Goal: Information Seeking & Learning: Learn about a topic

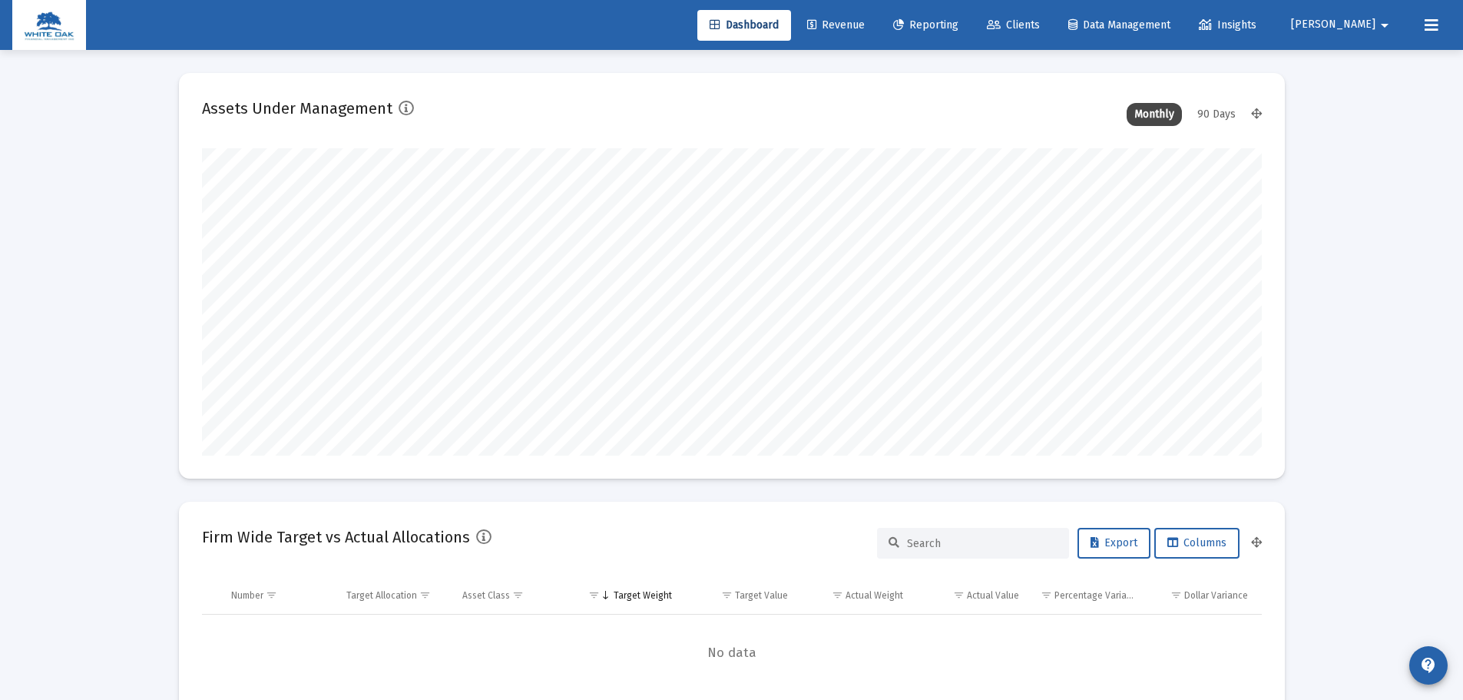
scroll to position [307, 1060]
type input "[DATE]"
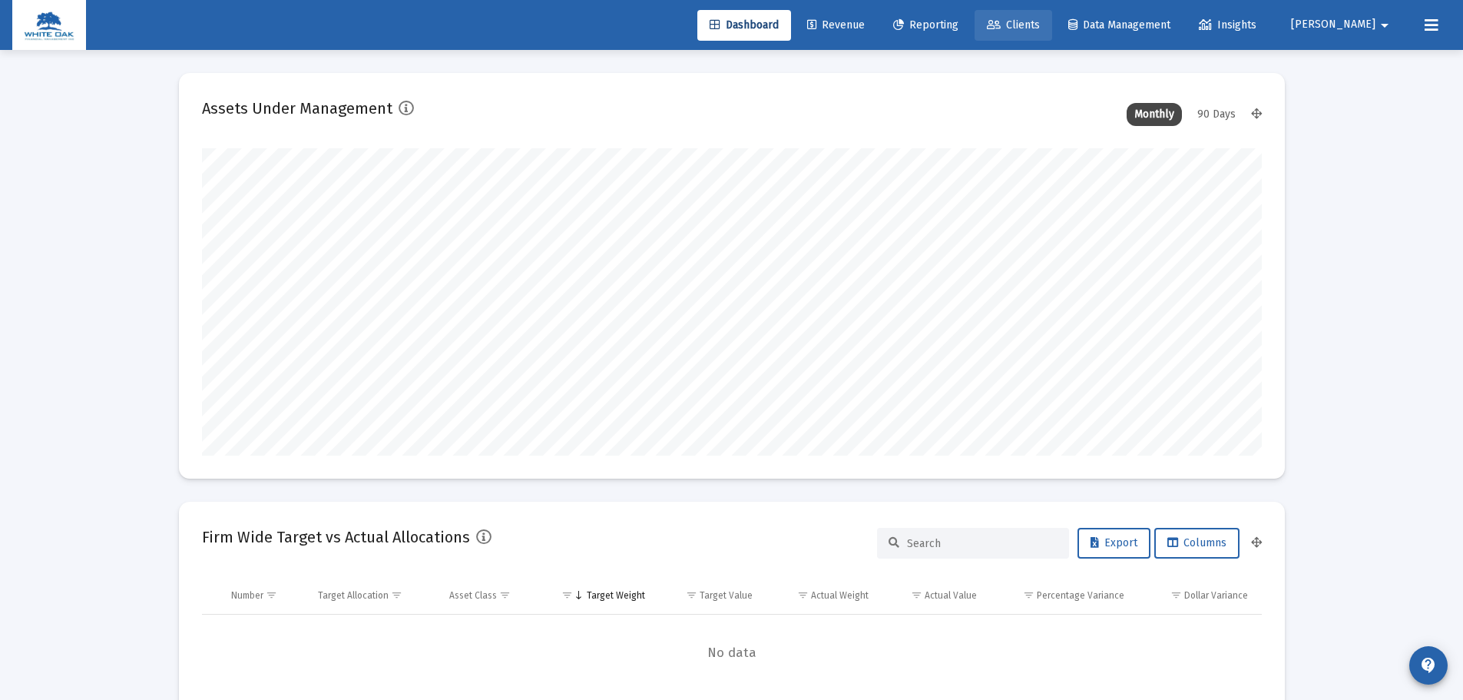
click at [1040, 27] on span "Clients" at bounding box center [1013, 24] width 53 height 13
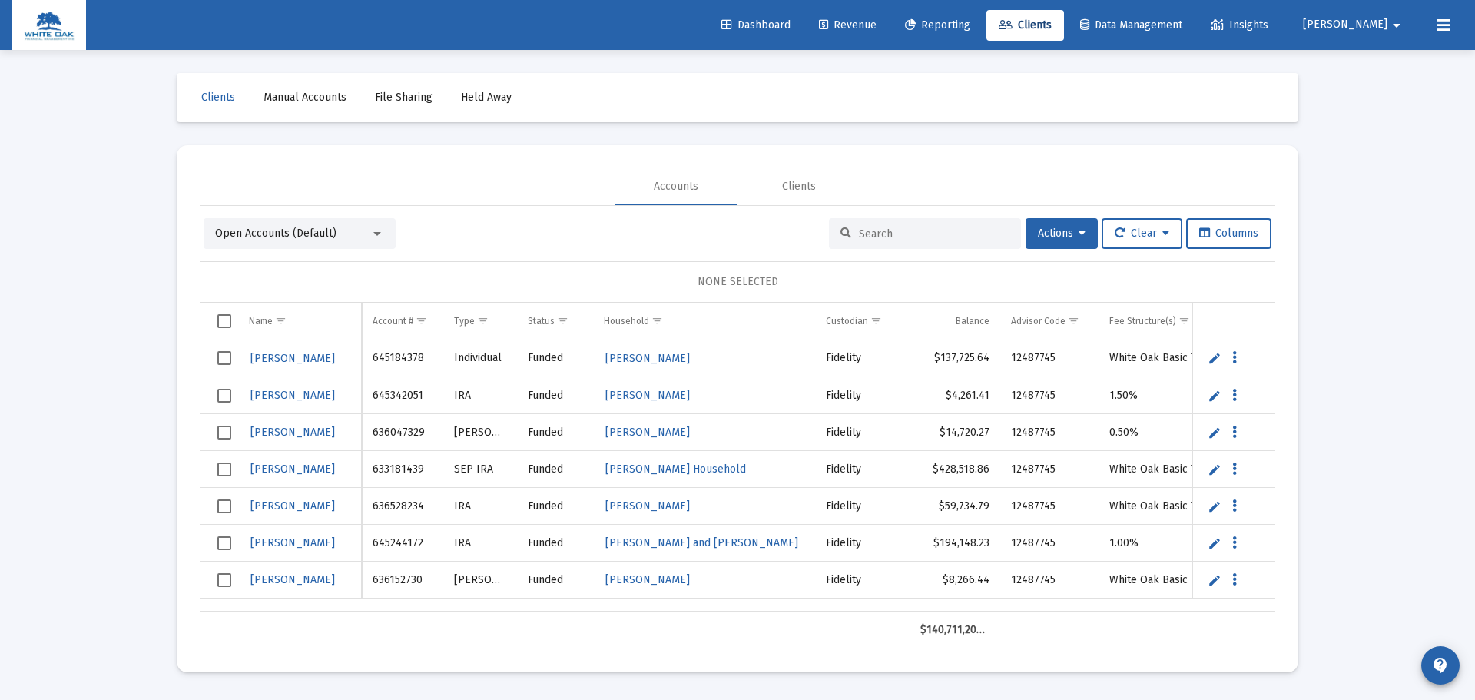
click at [1448, 34] on icon at bounding box center [1443, 25] width 14 height 18
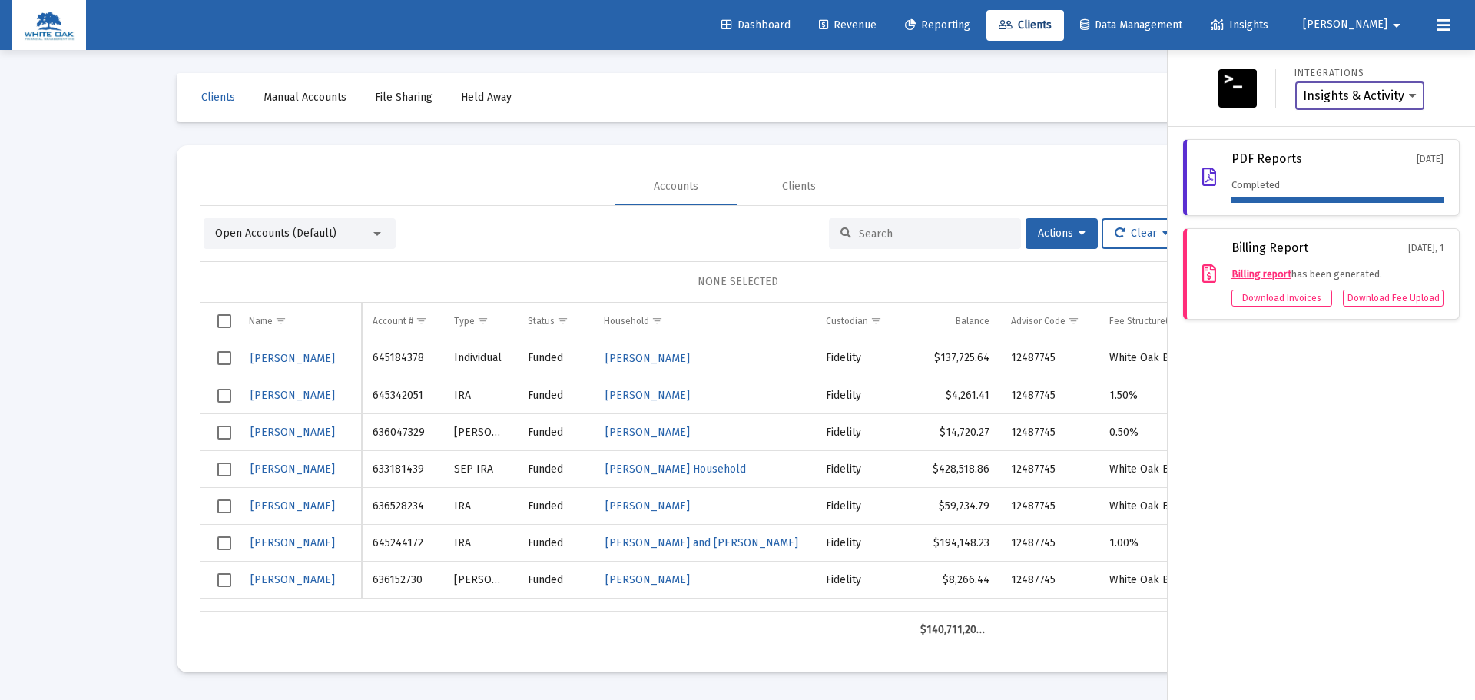
click at [1409, 89] on select "Insights & Activity Wealthbox" at bounding box center [1360, 96] width 114 height 14
click at [1395, 35] on mat-icon "arrow_drop_down" at bounding box center [1396, 25] width 18 height 31
click at [791, 33] on div at bounding box center [737, 350] width 1475 height 700
click at [790, 26] on span "Dashboard" at bounding box center [755, 24] width 69 height 13
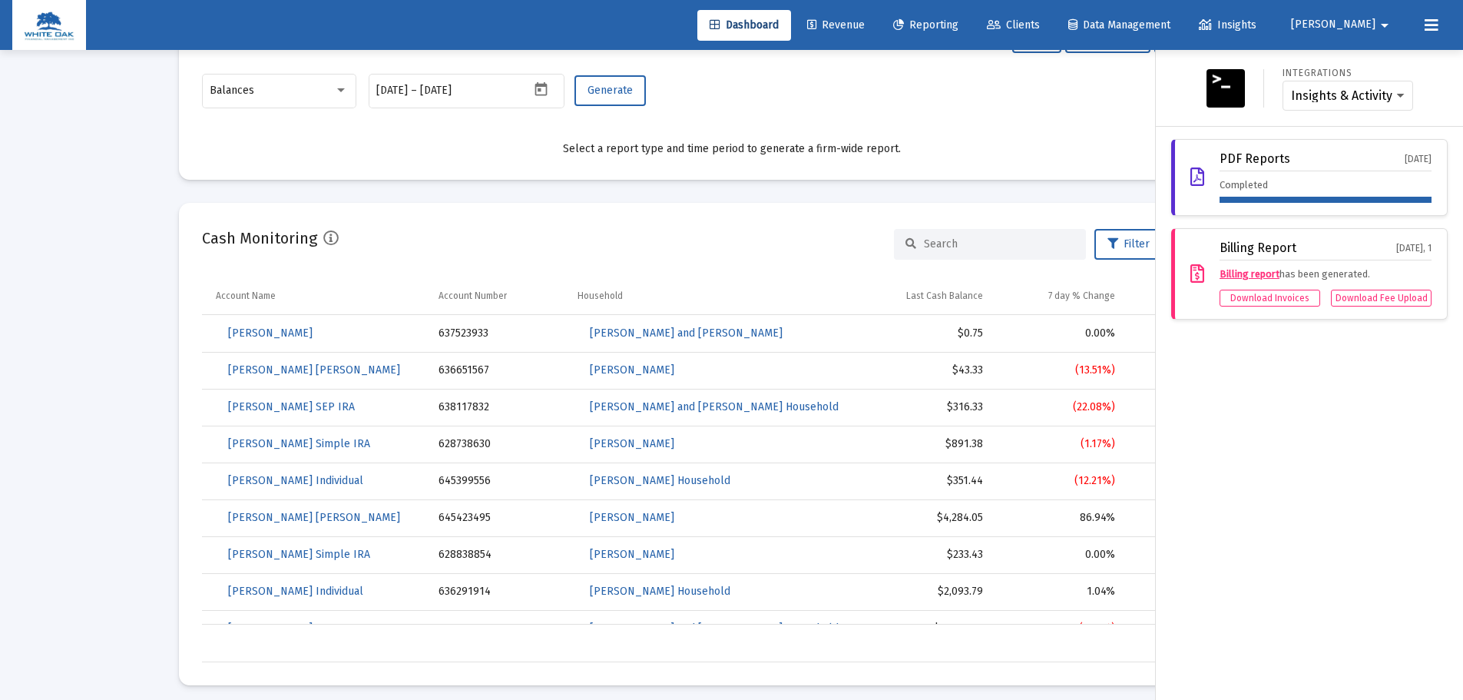
scroll to position [768, 0]
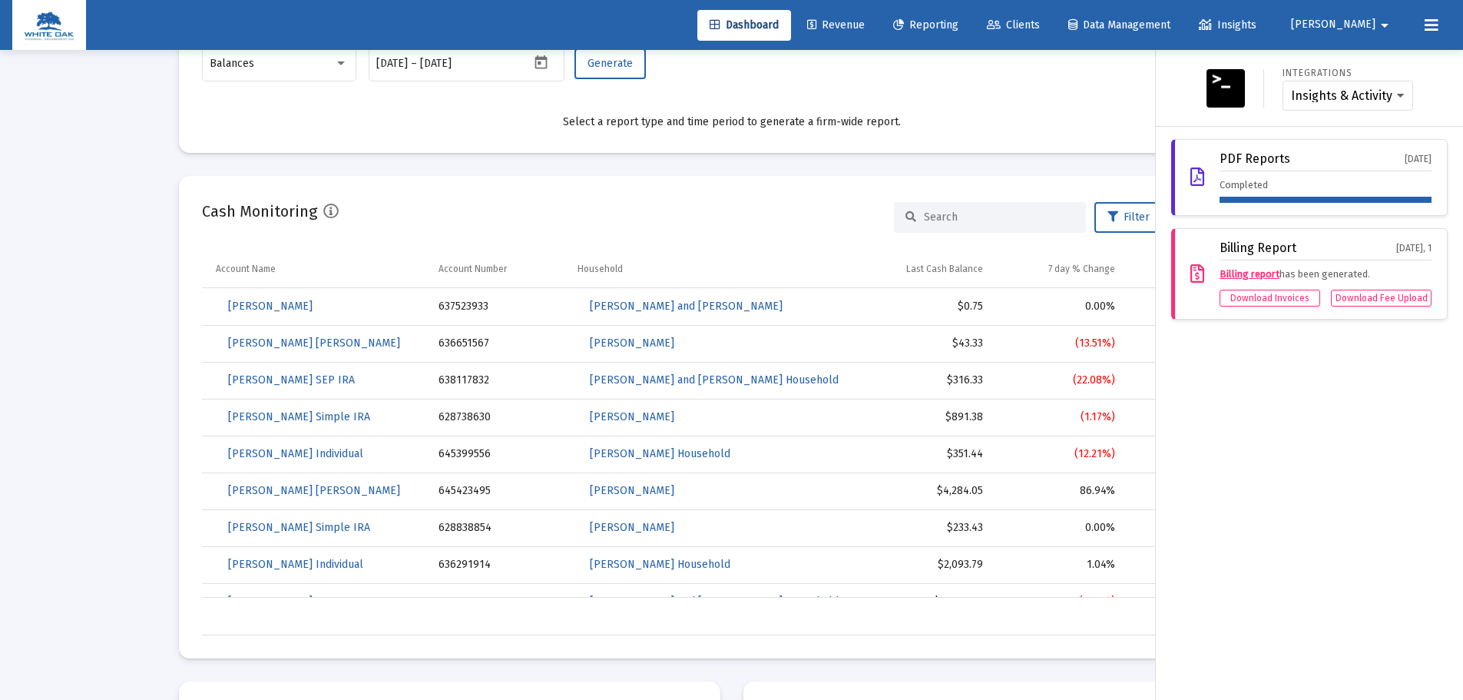
click at [318, 302] on div at bounding box center [731, 350] width 1463 height 700
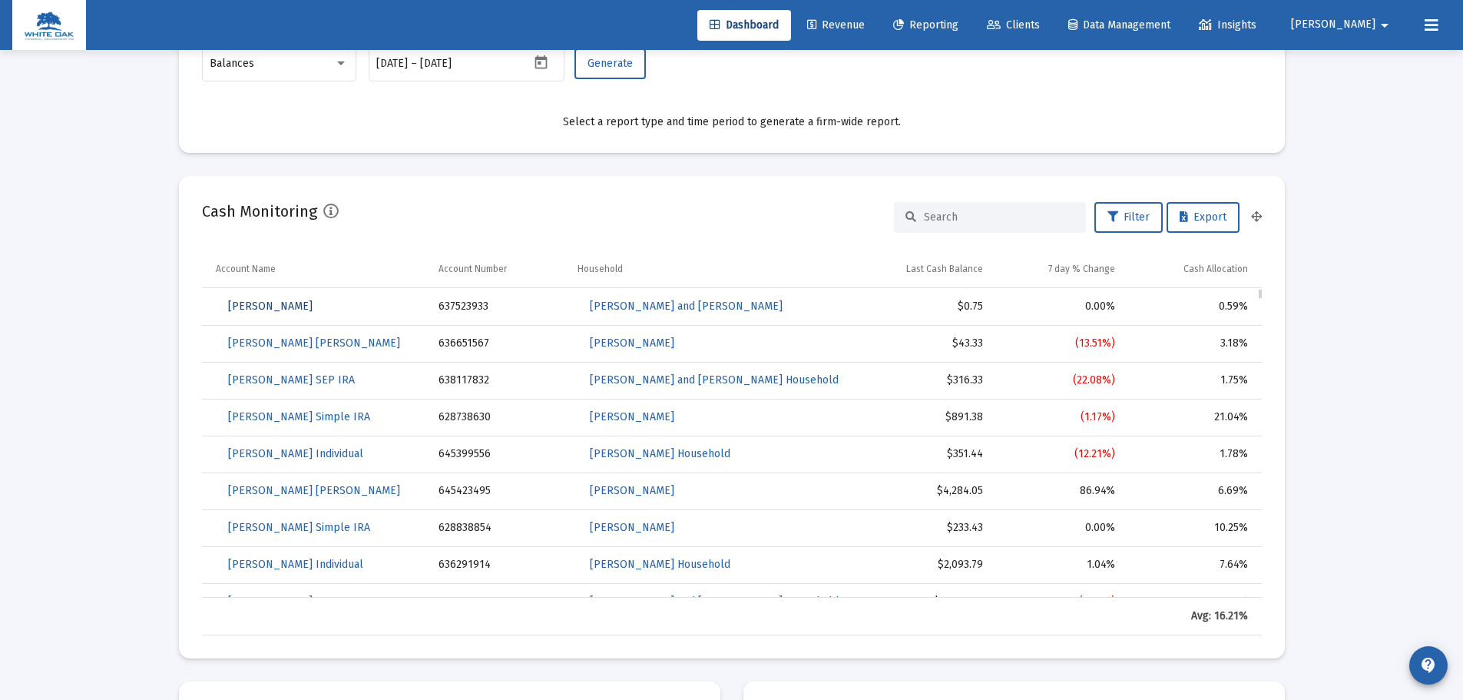
click at [313, 302] on span "[PERSON_NAME]" at bounding box center [270, 306] width 84 height 13
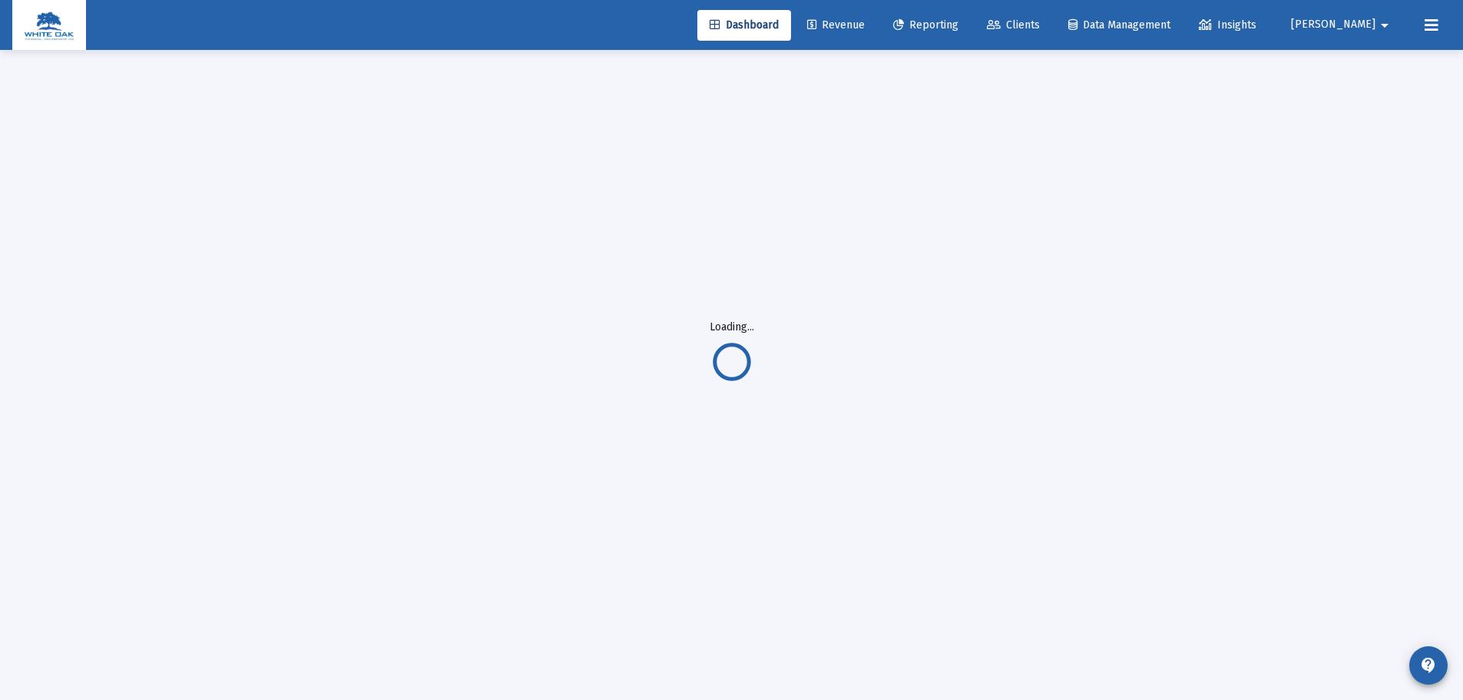
scroll to position [50, 0]
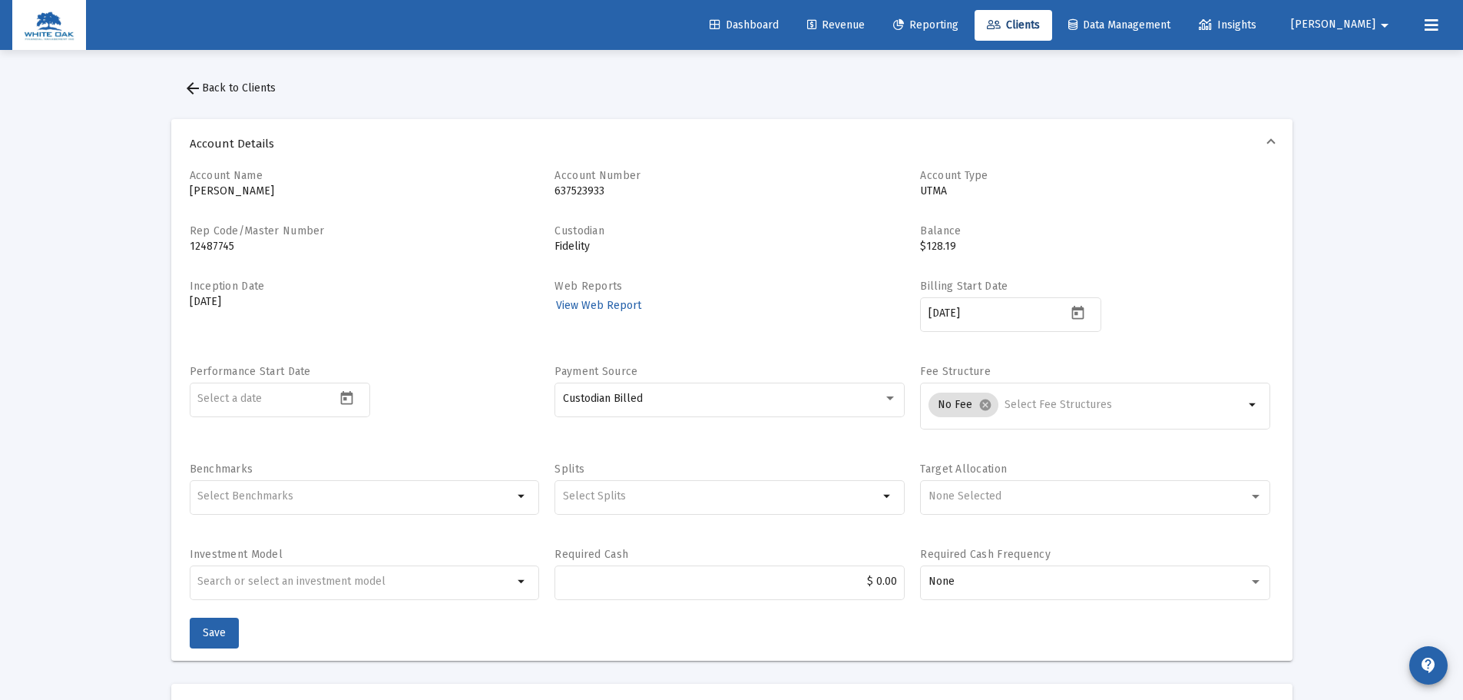
click at [1438, 12] on button at bounding box center [1431, 25] width 31 height 31
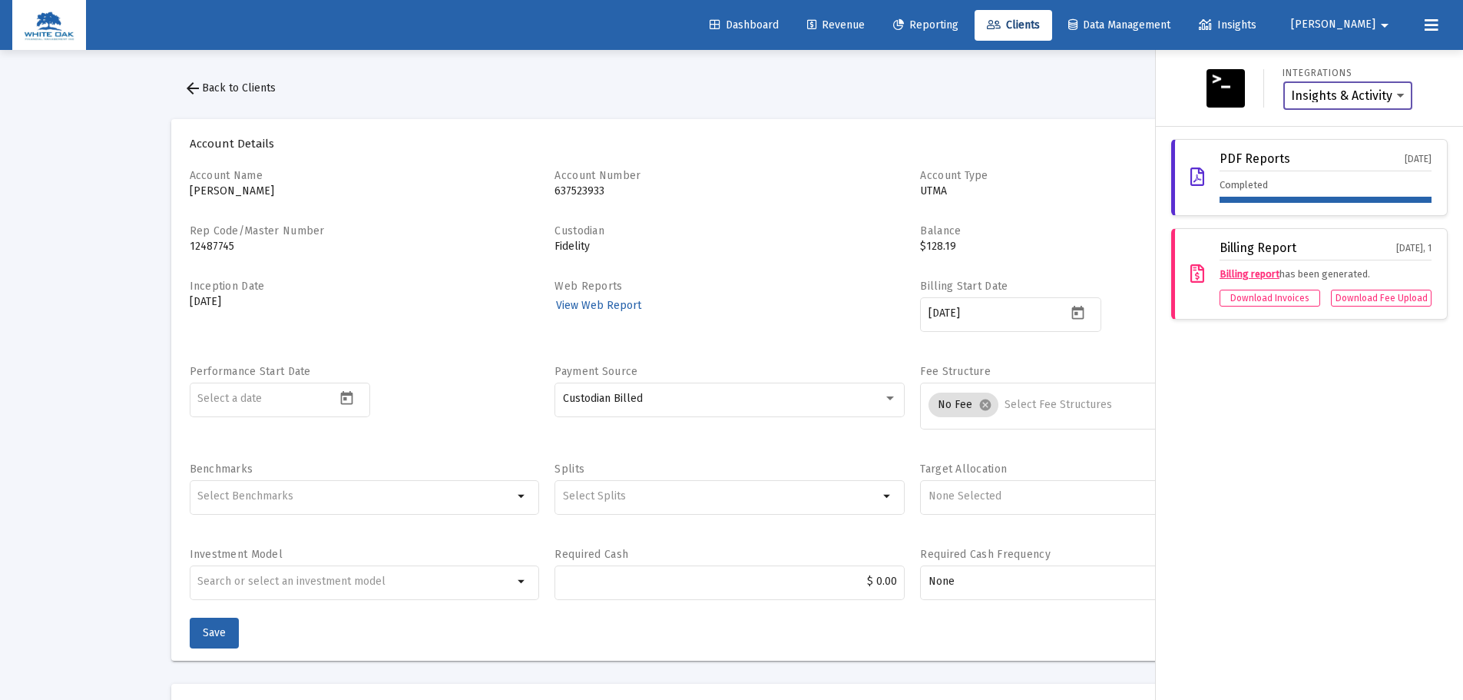
click at [1391, 96] on select "Insights & Activity Wealthbox" at bounding box center [1348, 96] width 114 height 14
click at [1291, 89] on select "Insights & Activity Wealthbox" at bounding box center [1348, 96] width 114 height 14
click at [1373, 23] on span "[PERSON_NAME]" at bounding box center [1333, 24] width 84 height 13
click at [1292, 27] on div at bounding box center [731, 350] width 1463 height 700
click at [1256, 27] on span "Insights" at bounding box center [1228, 24] width 58 height 13
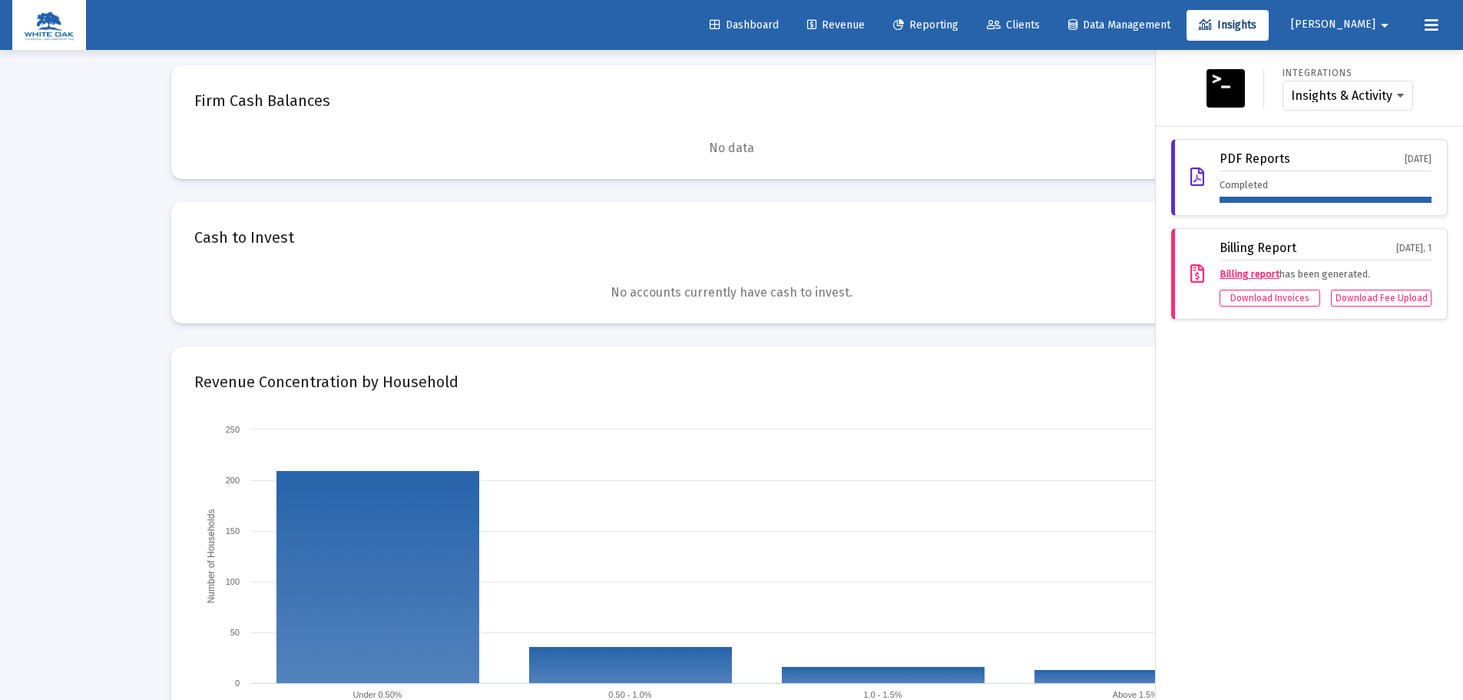
click at [720, 23] on icon at bounding box center [715, 25] width 11 height 11
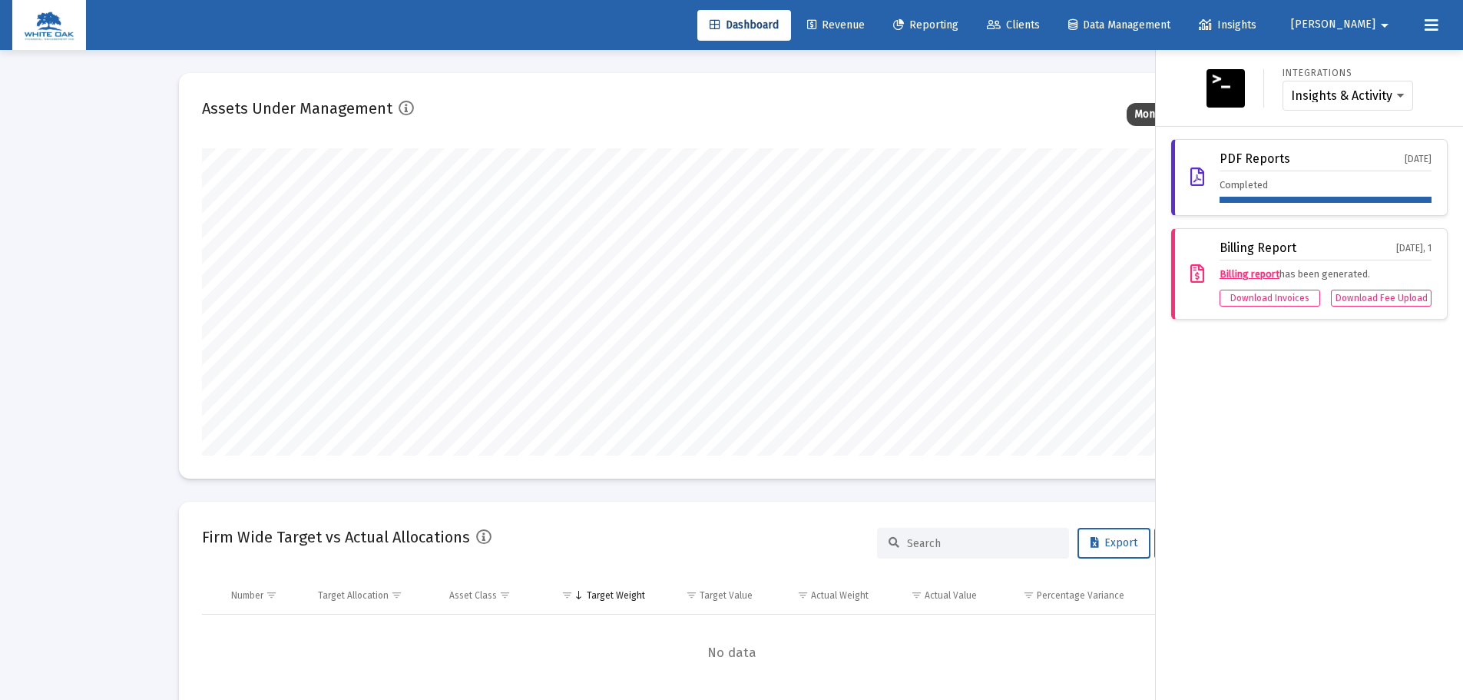
scroll to position [307, 571]
click at [1442, 13] on div "Dashboard Revenue Reporting Clients Data Management Insights Brittany arrow_dro…" at bounding box center [731, 25] width 1438 height 50
click at [1440, 15] on button at bounding box center [1431, 25] width 31 height 31
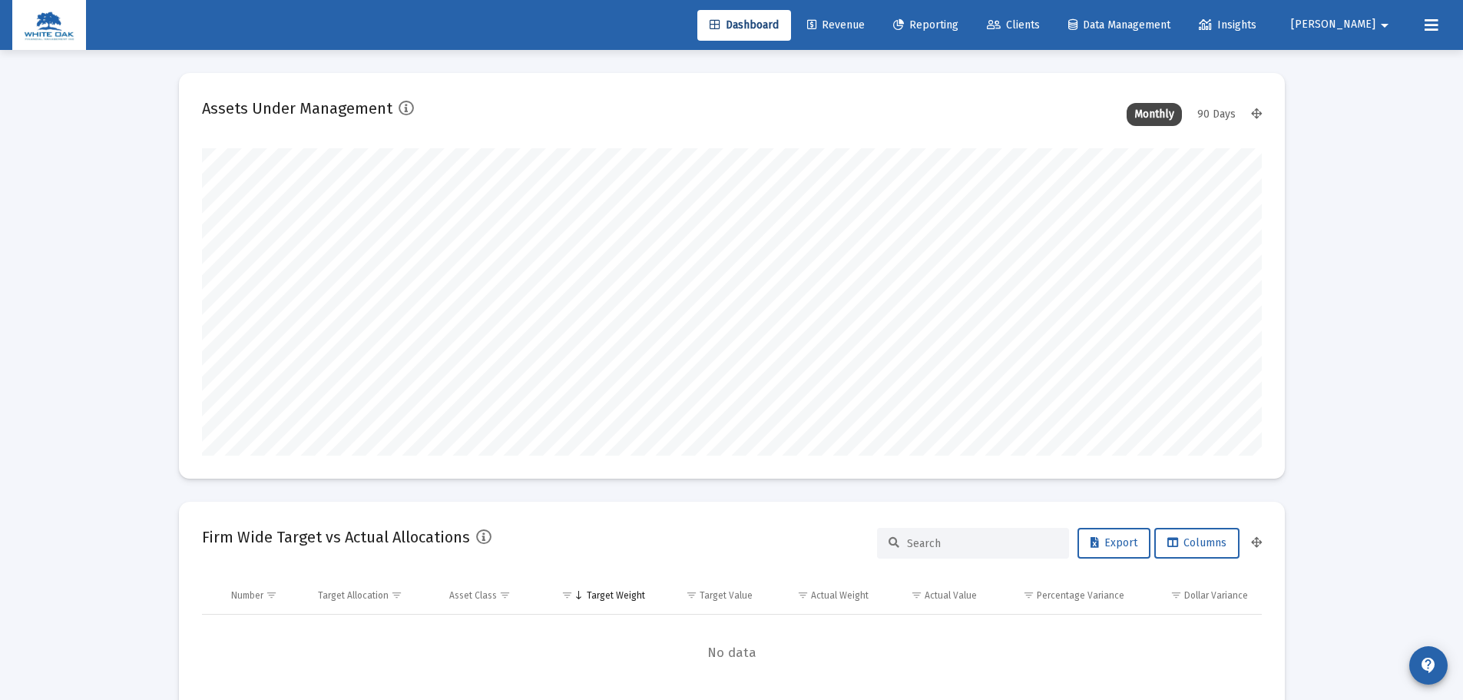
click at [865, 21] on span "Revenue" at bounding box center [836, 24] width 58 height 13
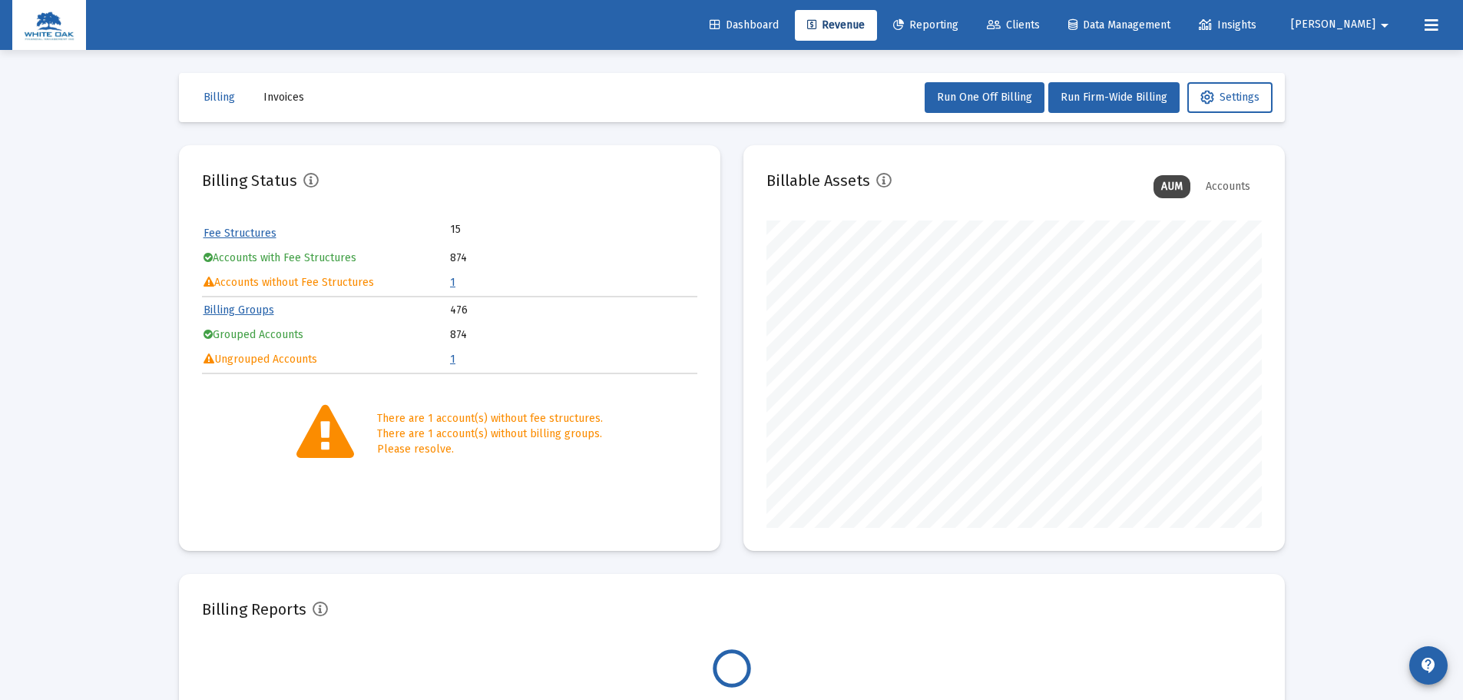
scroll to position [307, 495]
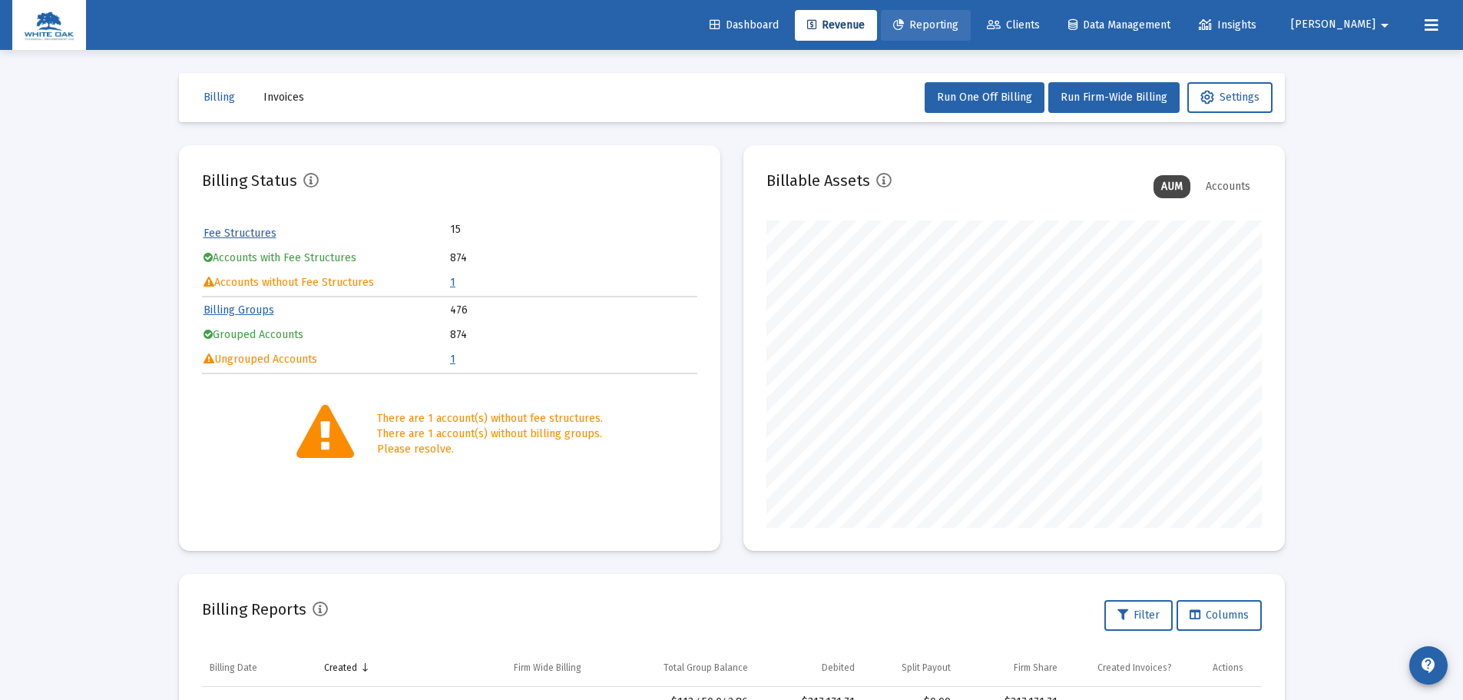
click at [971, 26] on link "Reporting" at bounding box center [926, 25] width 90 height 31
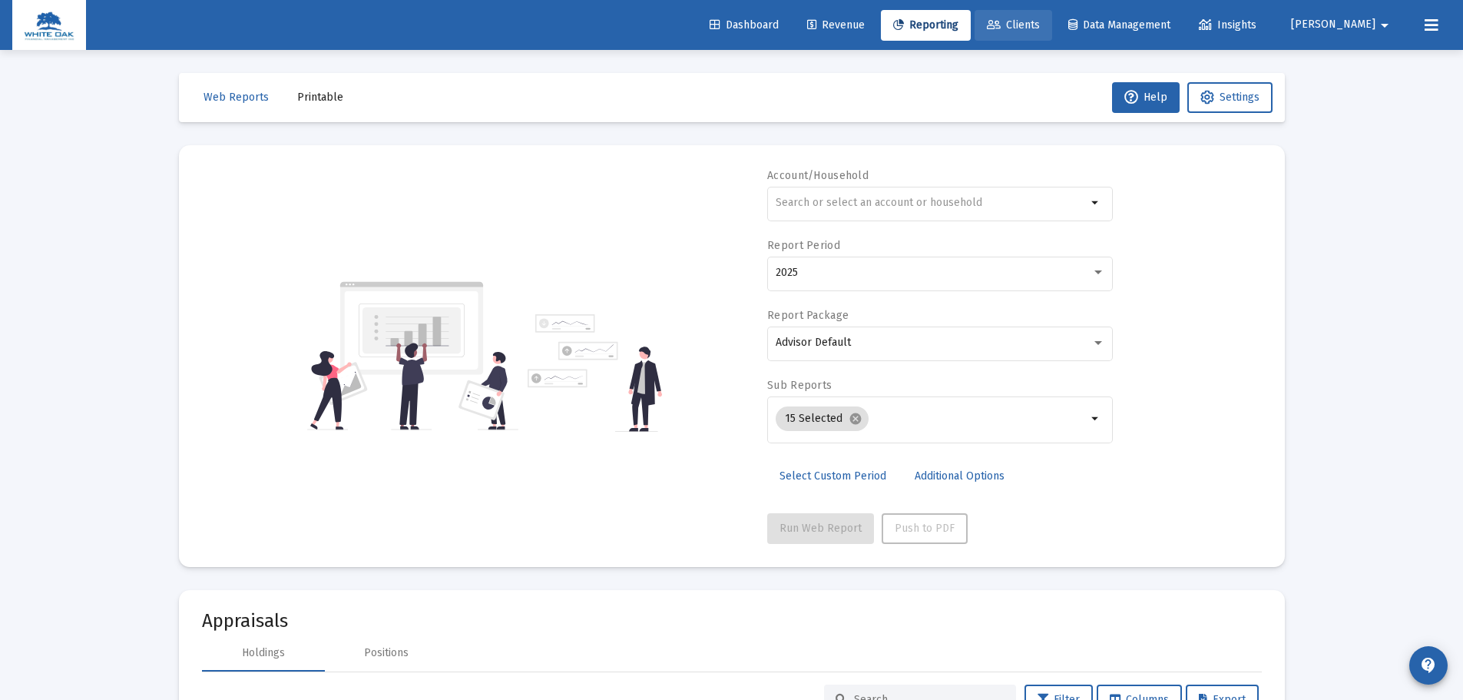
click at [1040, 26] on span "Clients" at bounding box center [1013, 24] width 53 height 13
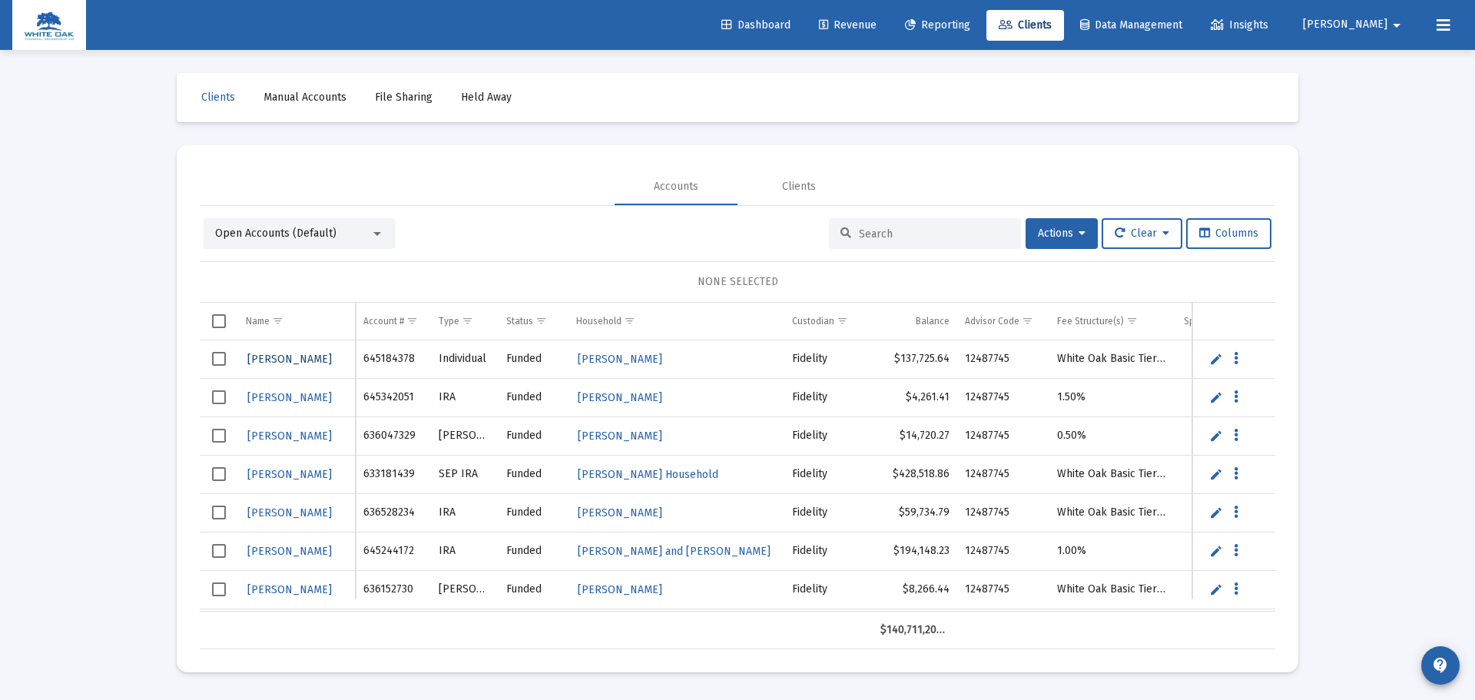
click at [273, 356] on span "[PERSON_NAME]" at bounding box center [289, 359] width 84 height 13
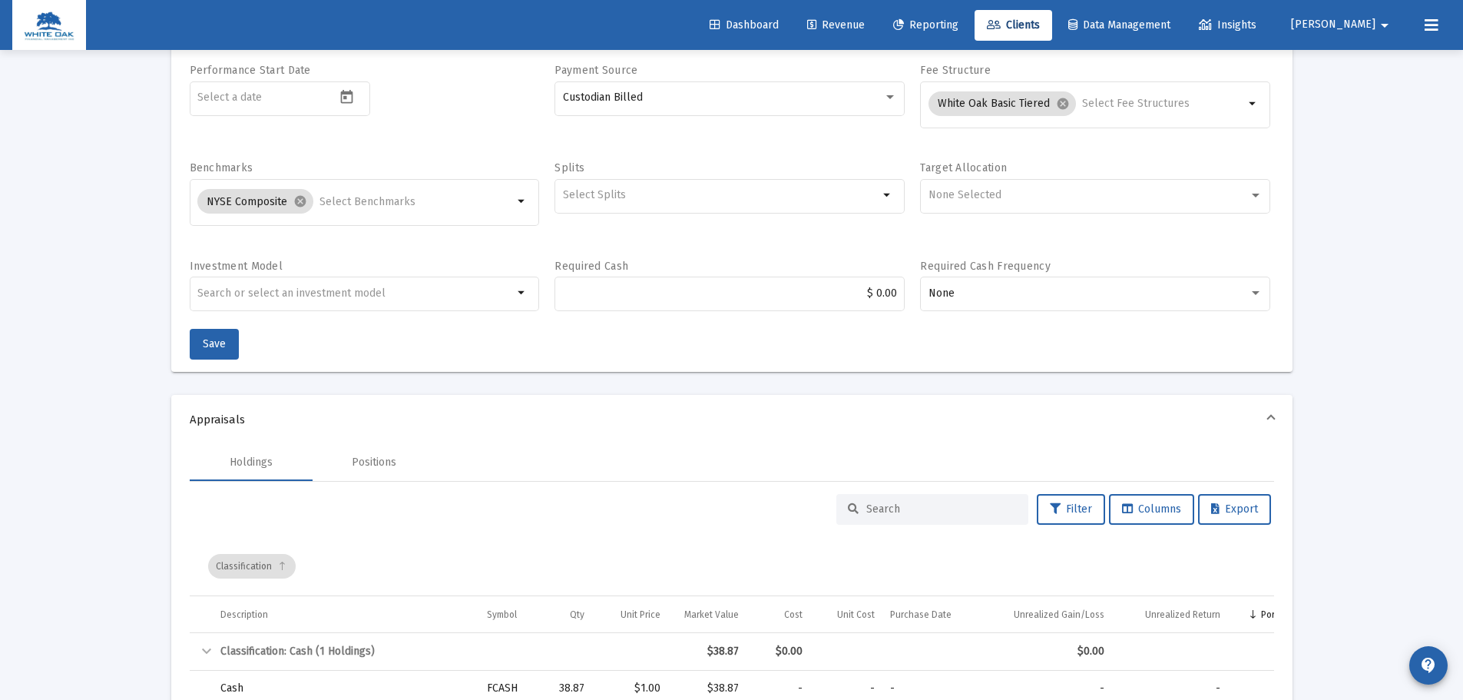
scroll to position [307, 0]
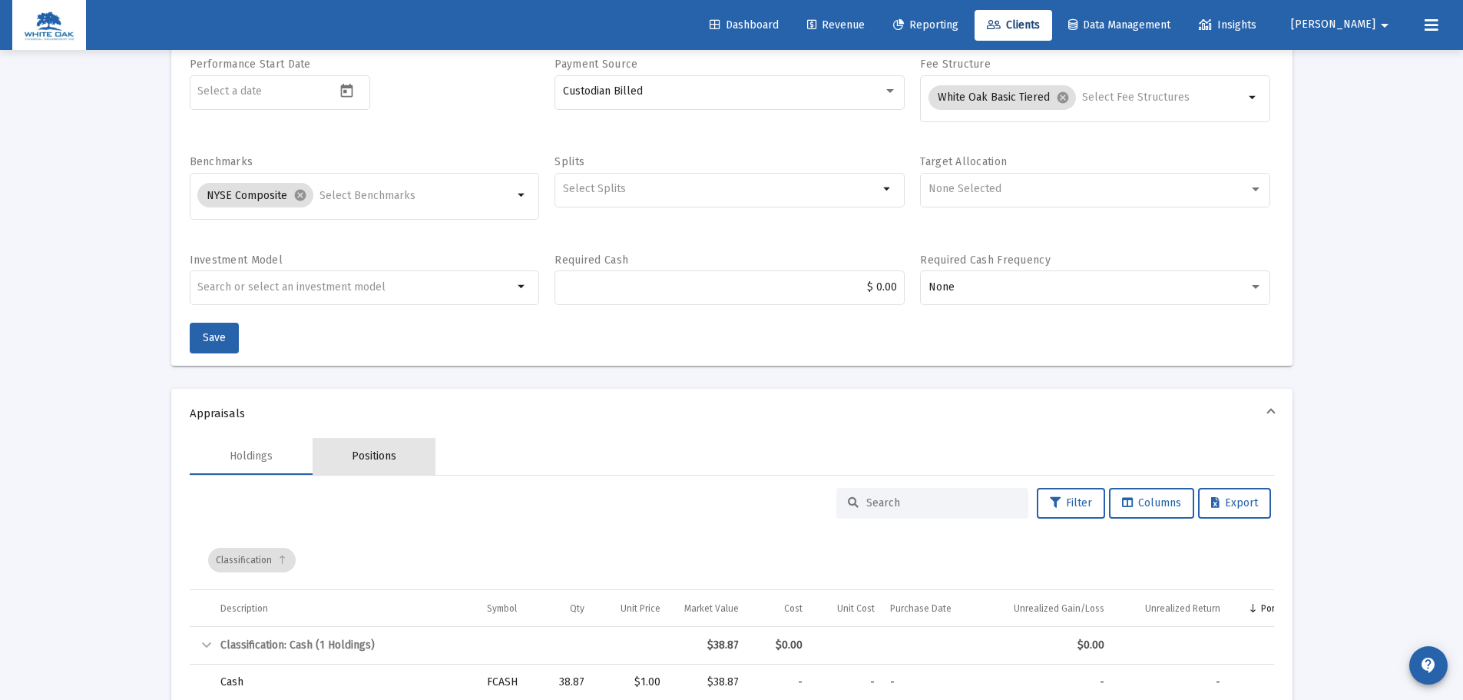
click at [376, 452] on div "Positions" at bounding box center [374, 456] width 45 height 15
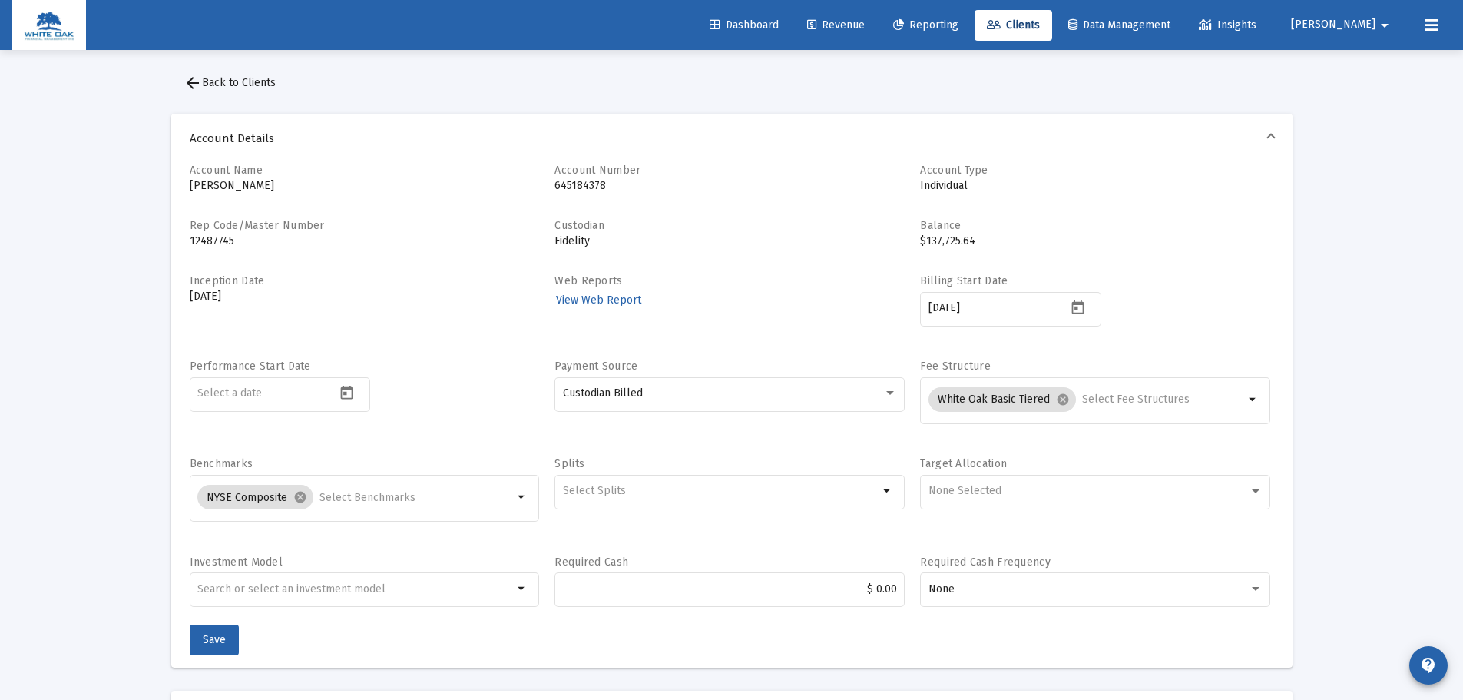
scroll to position [0, 0]
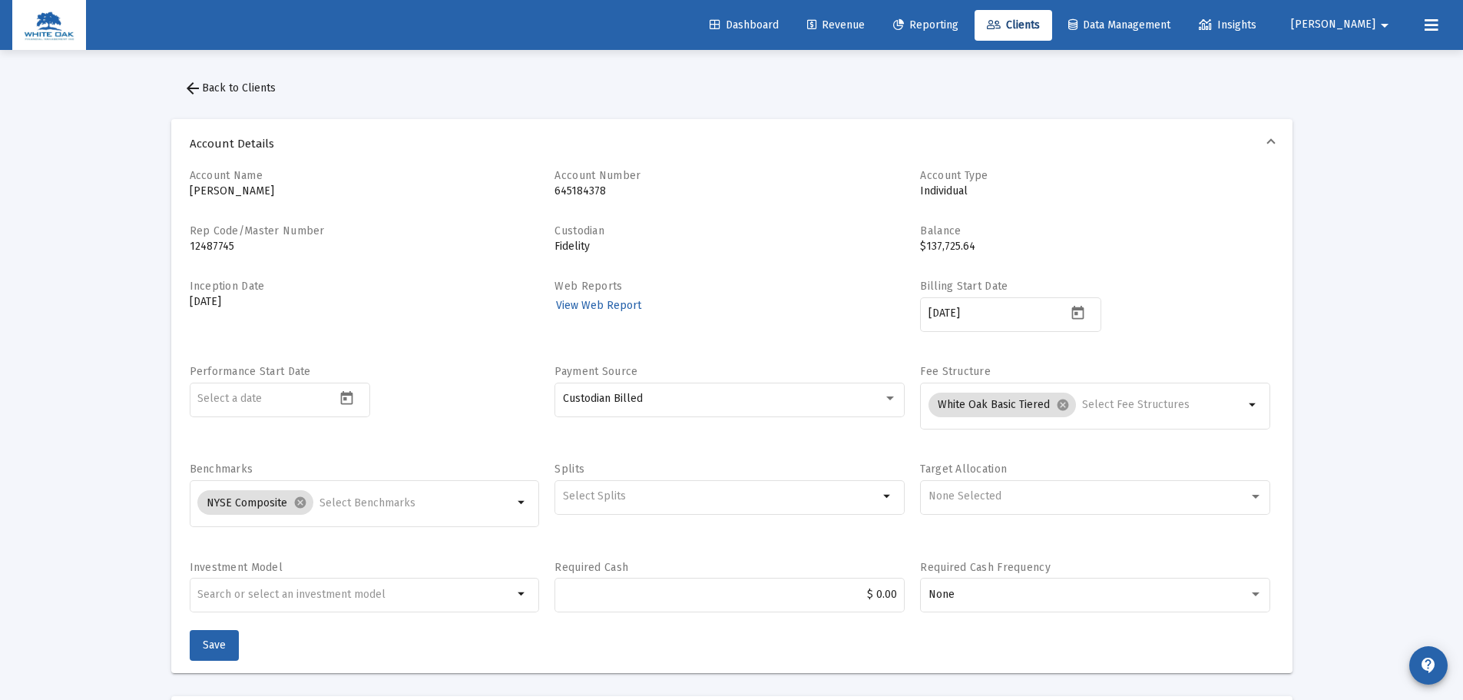
click at [1170, 27] on span "Data Management" at bounding box center [1119, 24] width 102 height 13
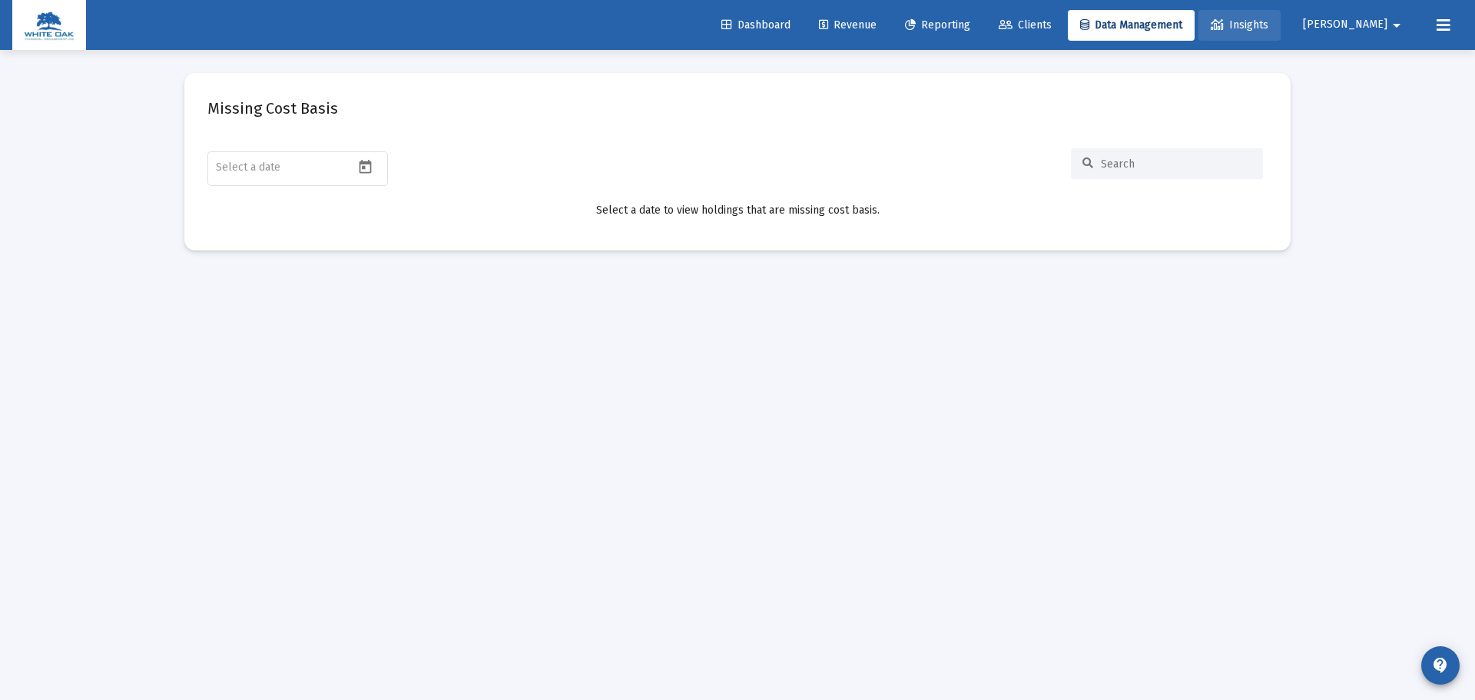
click at [1223, 20] on icon at bounding box center [1216, 25] width 13 height 11
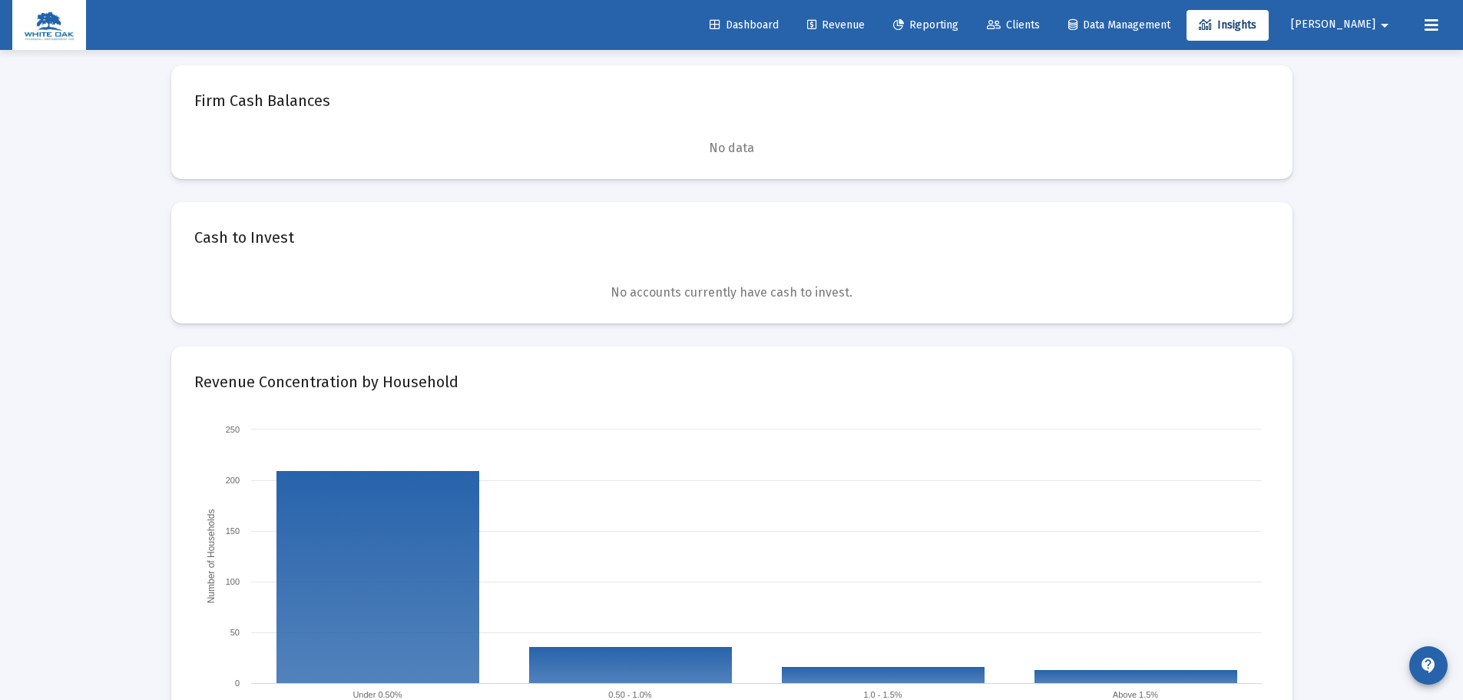
click at [1356, 22] on span "[PERSON_NAME]" at bounding box center [1333, 24] width 84 height 13
click at [1421, 30] on div at bounding box center [731, 350] width 1463 height 700
click at [1428, 25] on icon at bounding box center [1432, 25] width 14 height 18
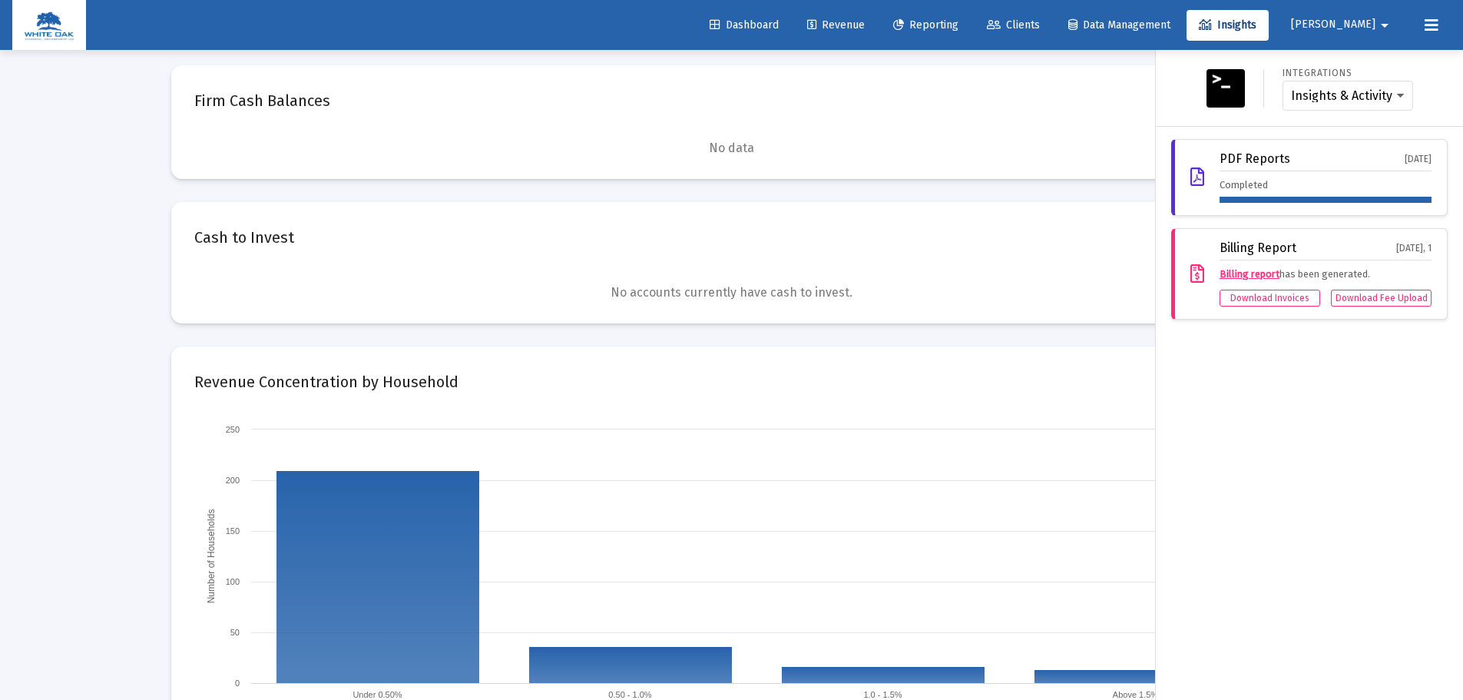
click at [762, 22] on span "Dashboard" at bounding box center [744, 24] width 69 height 13
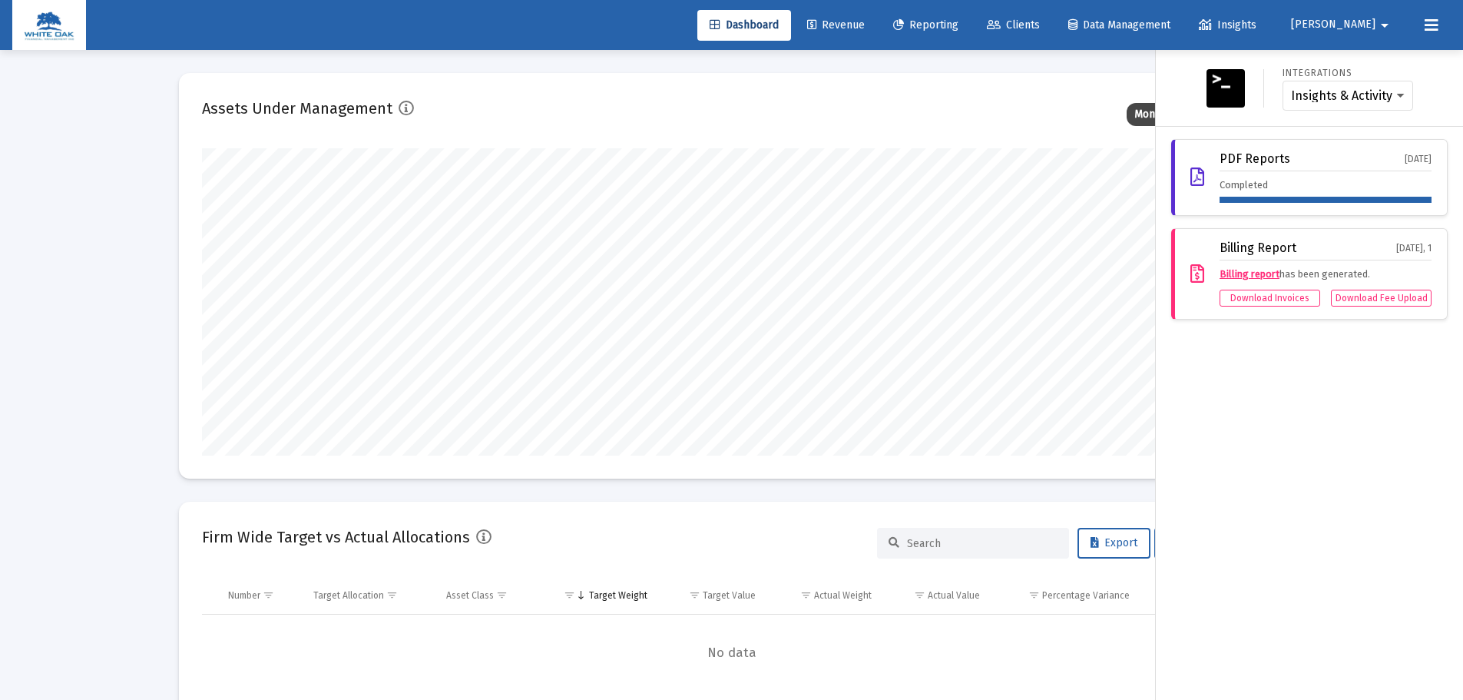
scroll to position [307, 571]
click at [1040, 25] on span "Clients" at bounding box center [1013, 24] width 53 height 13
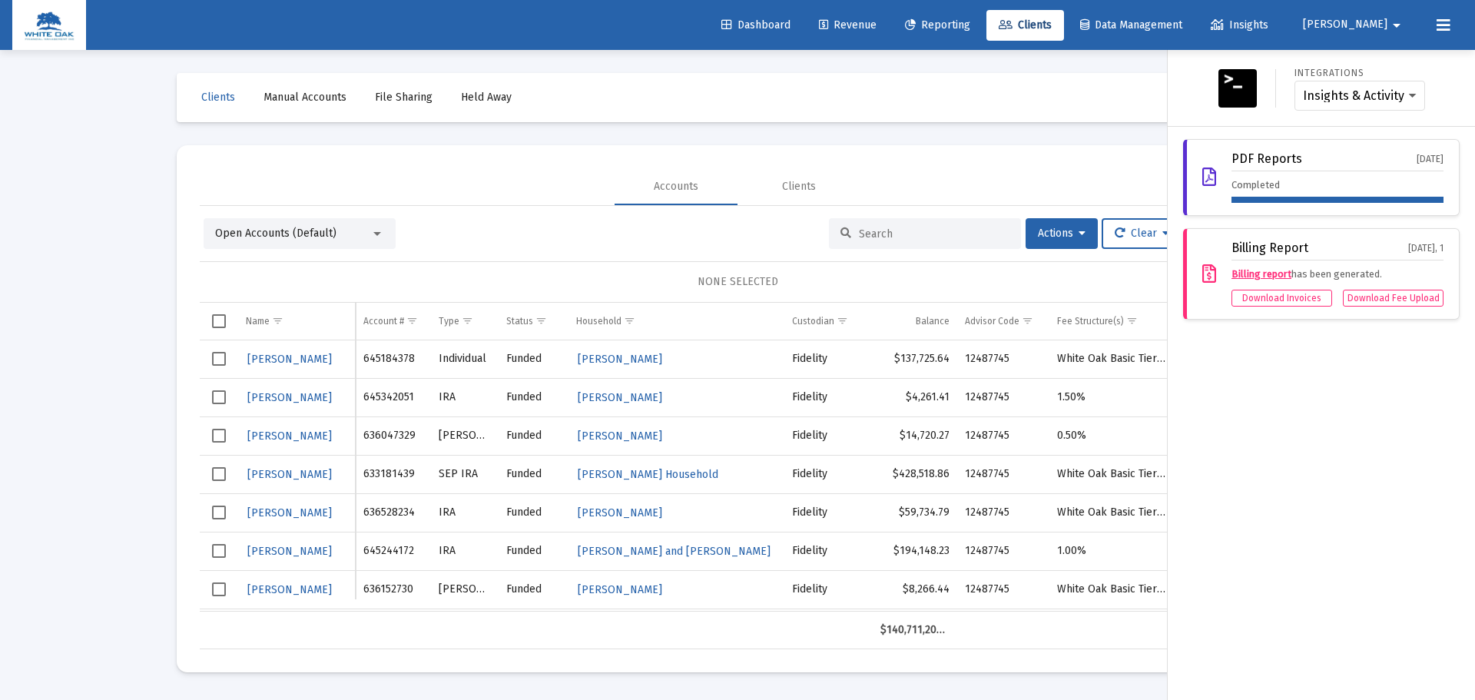
click at [824, 179] on div at bounding box center [737, 350] width 1475 height 700
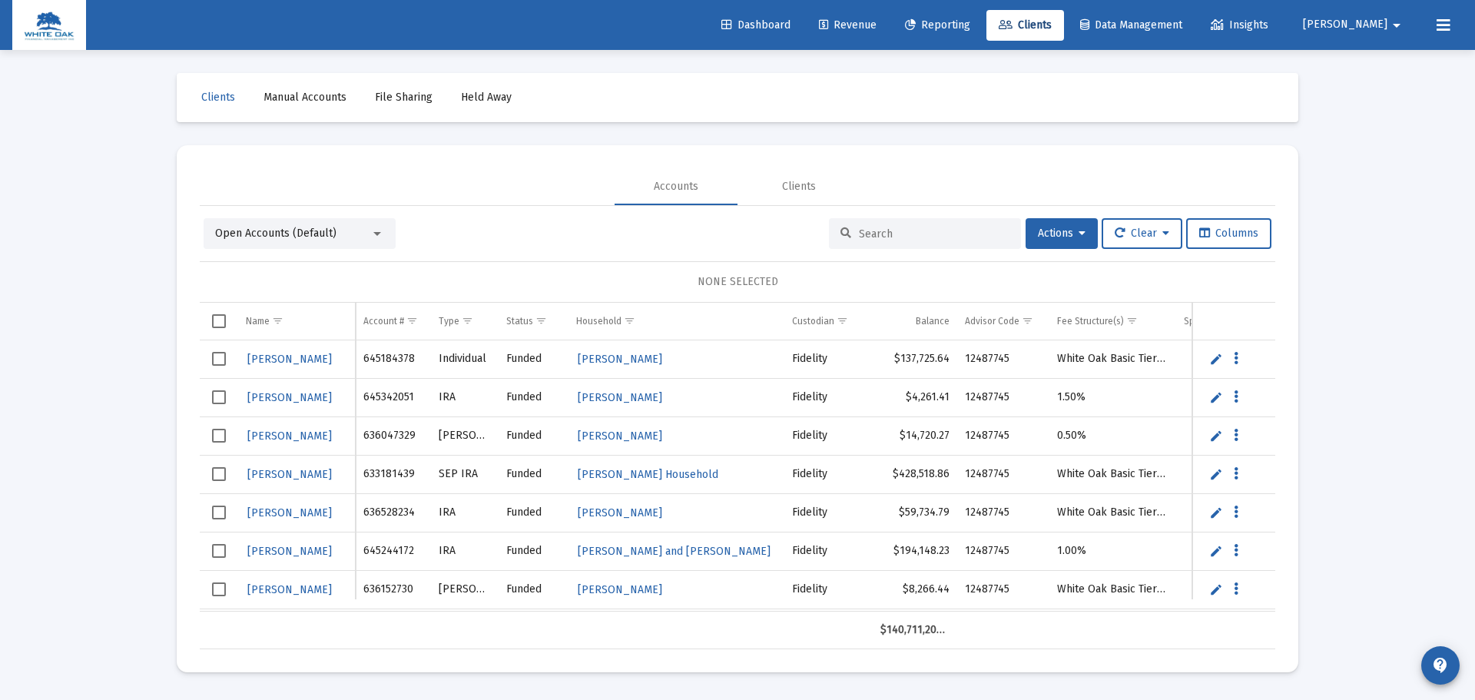
click at [816, 184] on div "Dashboard Revenue Reporting Clients Data Management Insights Brittany arrow_dro…" at bounding box center [737, 350] width 1475 height 700
click at [810, 186] on div "Clients" at bounding box center [799, 186] width 34 height 15
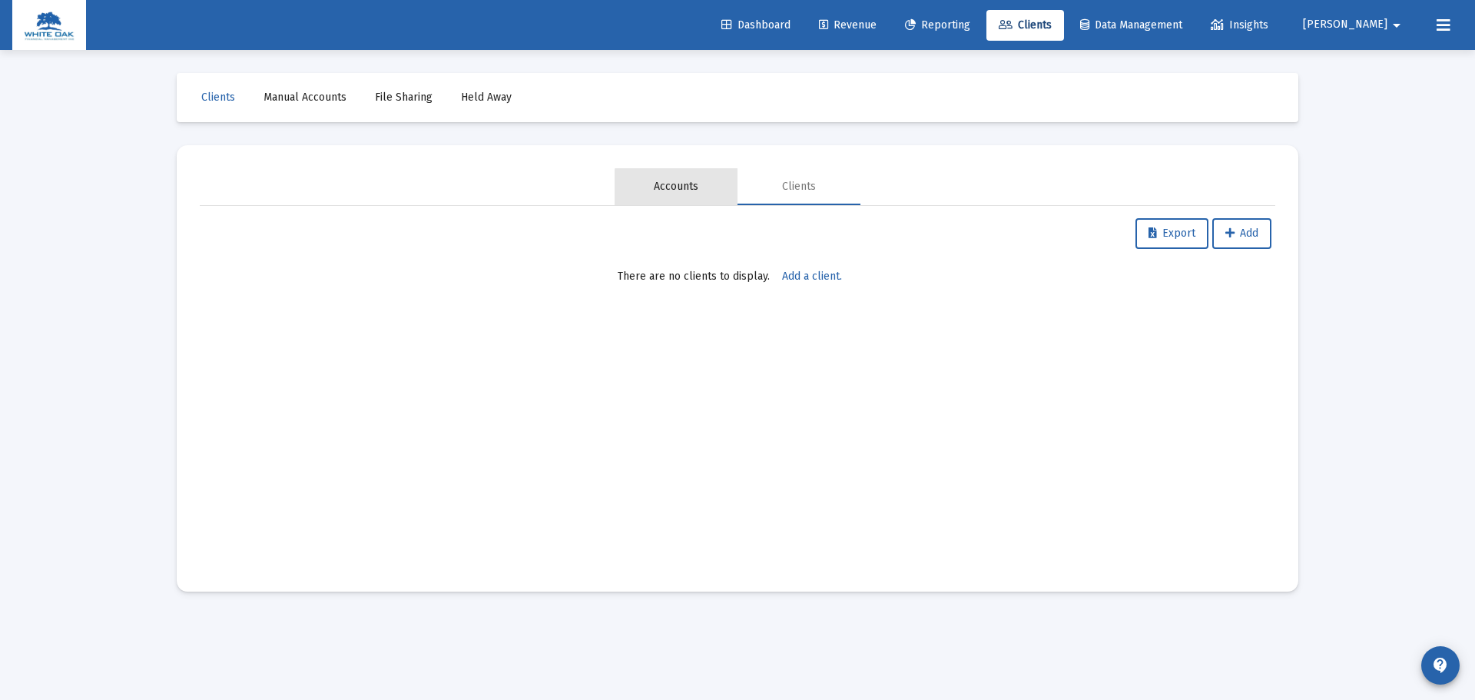
click at [690, 188] on div "Accounts" at bounding box center [676, 186] width 45 height 15
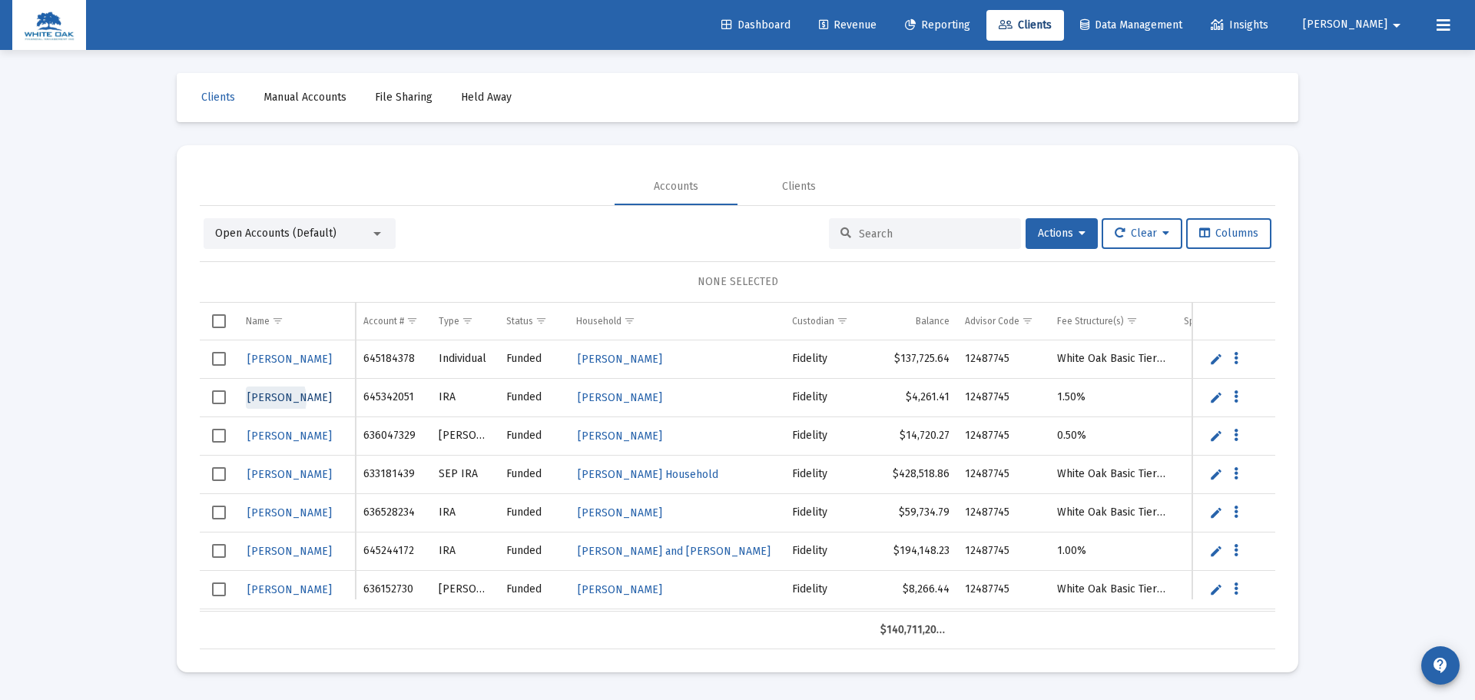
click at [261, 399] on span "[PERSON_NAME]" at bounding box center [289, 397] width 84 height 13
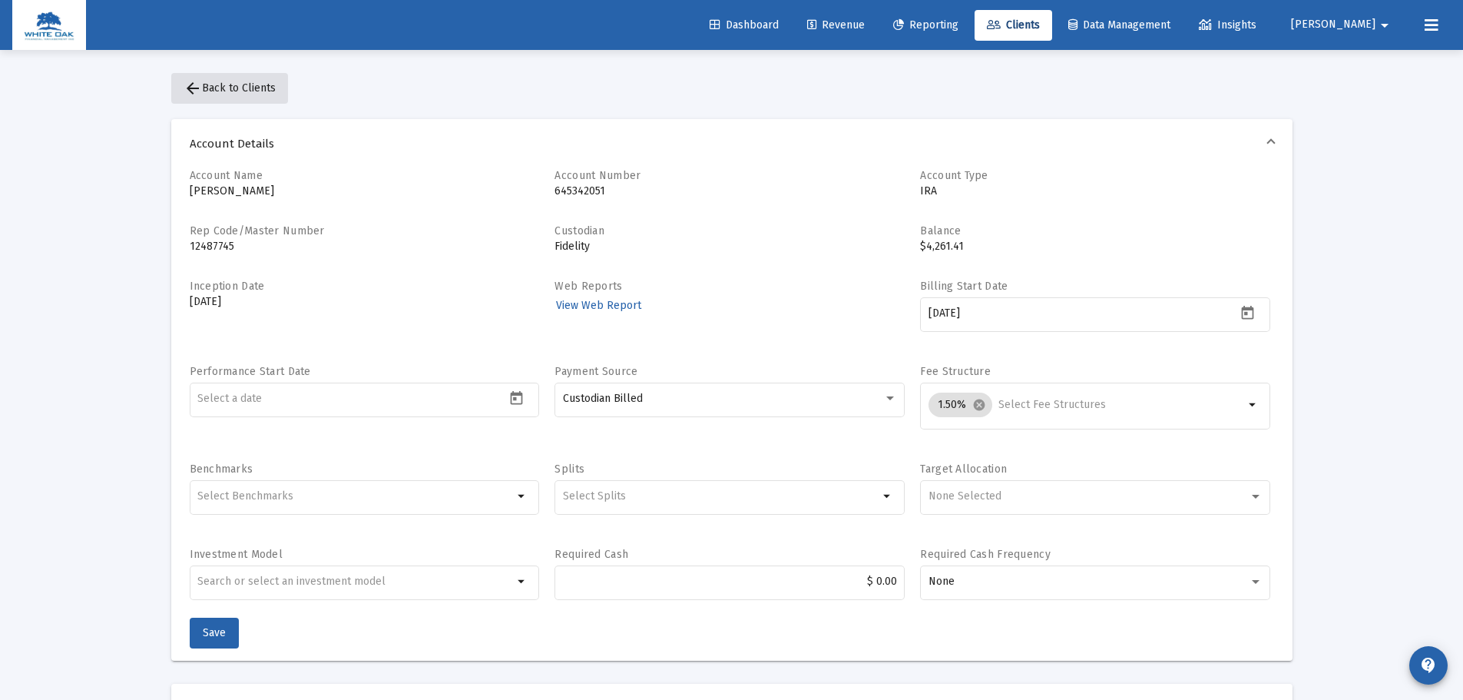
click at [242, 90] on span "arrow_back Back to Clients" at bounding box center [230, 87] width 92 height 13
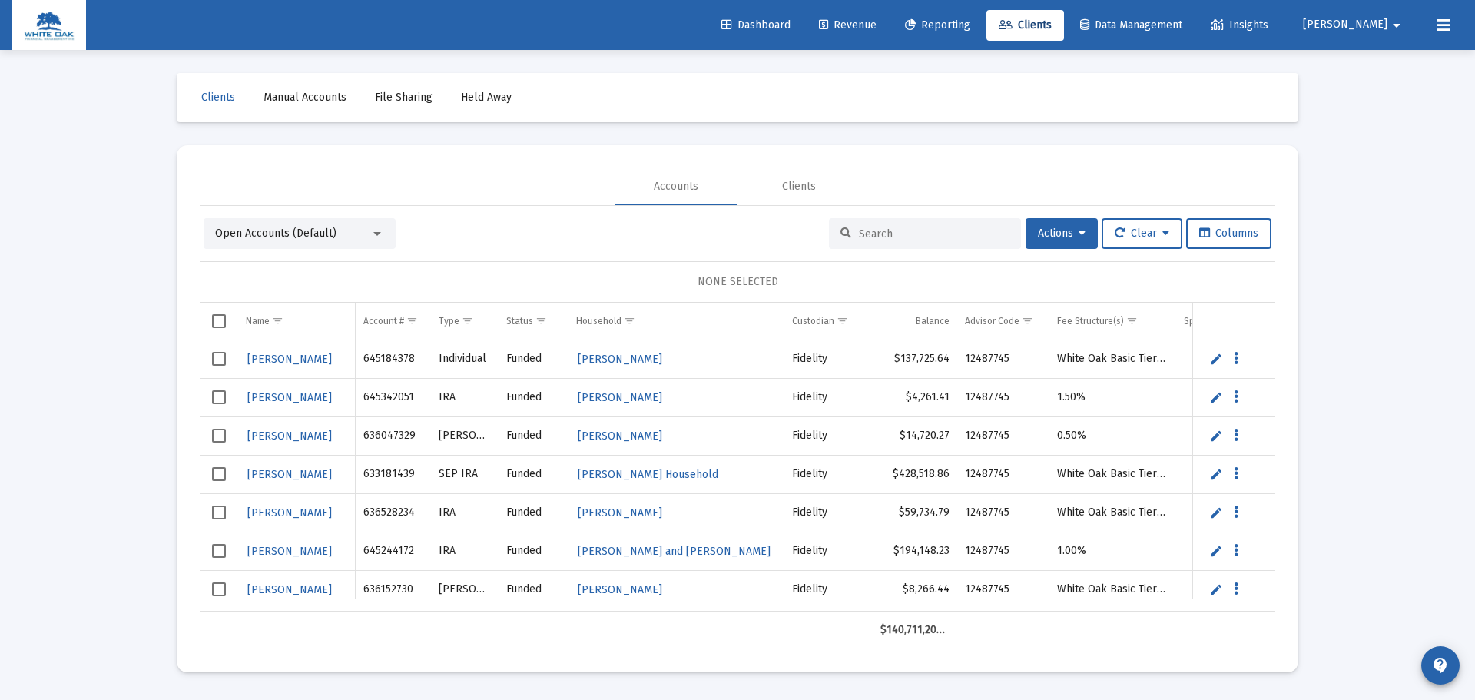
click at [879, 223] on div at bounding box center [925, 233] width 192 height 31
click at [878, 229] on input at bounding box center [934, 233] width 151 height 13
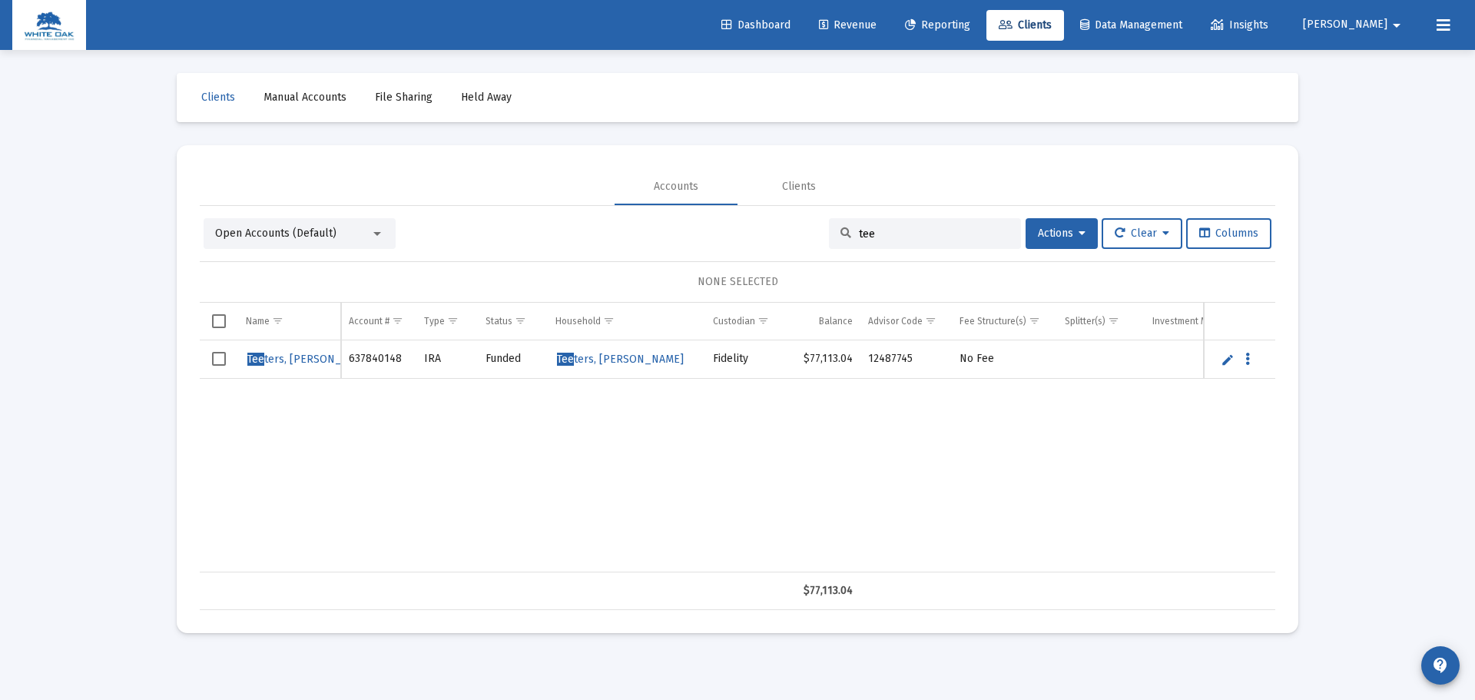
type input "tee"
click at [614, 359] on span "Tee ters, [PERSON_NAME]" at bounding box center [620, 359] width 127 height 13
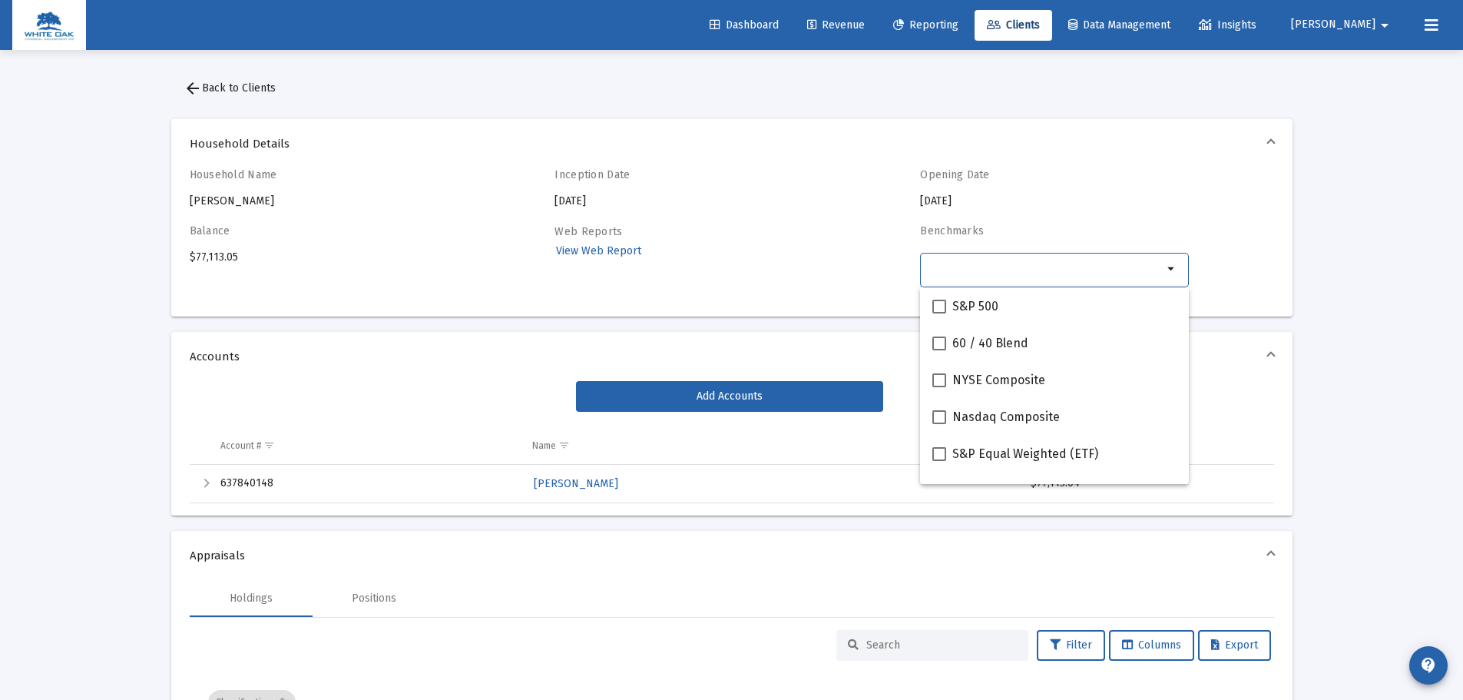
click at [1151, 263] on input "Selection" at bounding box center [1046, 269] width 234 height 12
click at [1150, 263] on input "Selection" at bounding box center [1046, 269] width 234 height 12
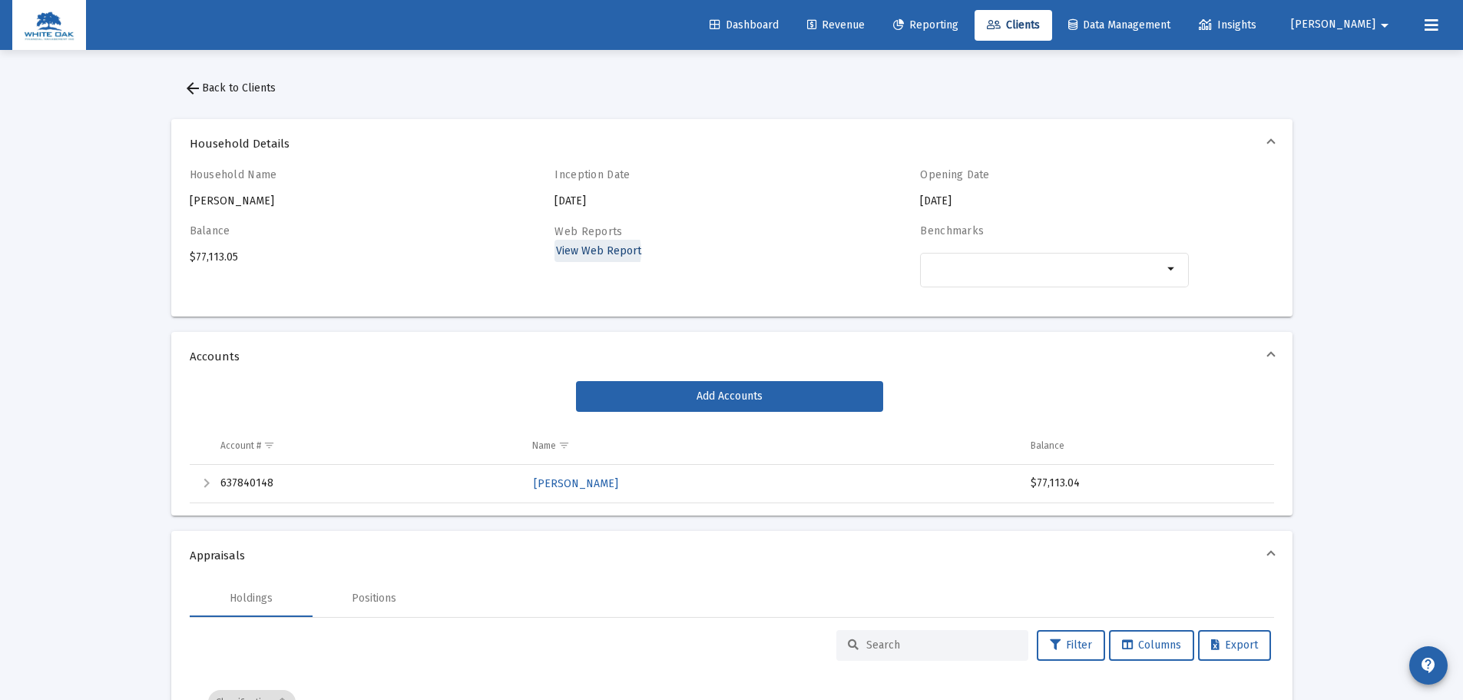
click at [583, 251] on span "View Web Report" at bounding box center [598, 250] width 85 height 13
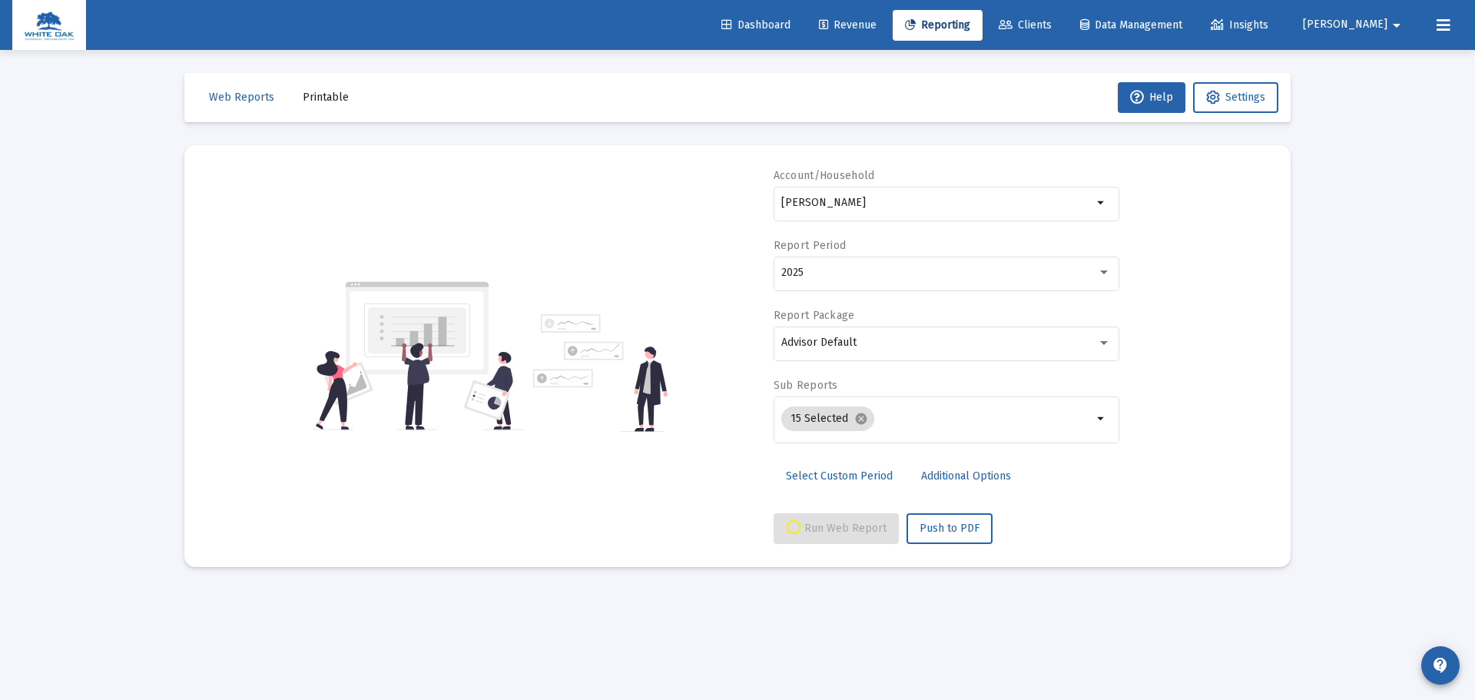
select select "View all"
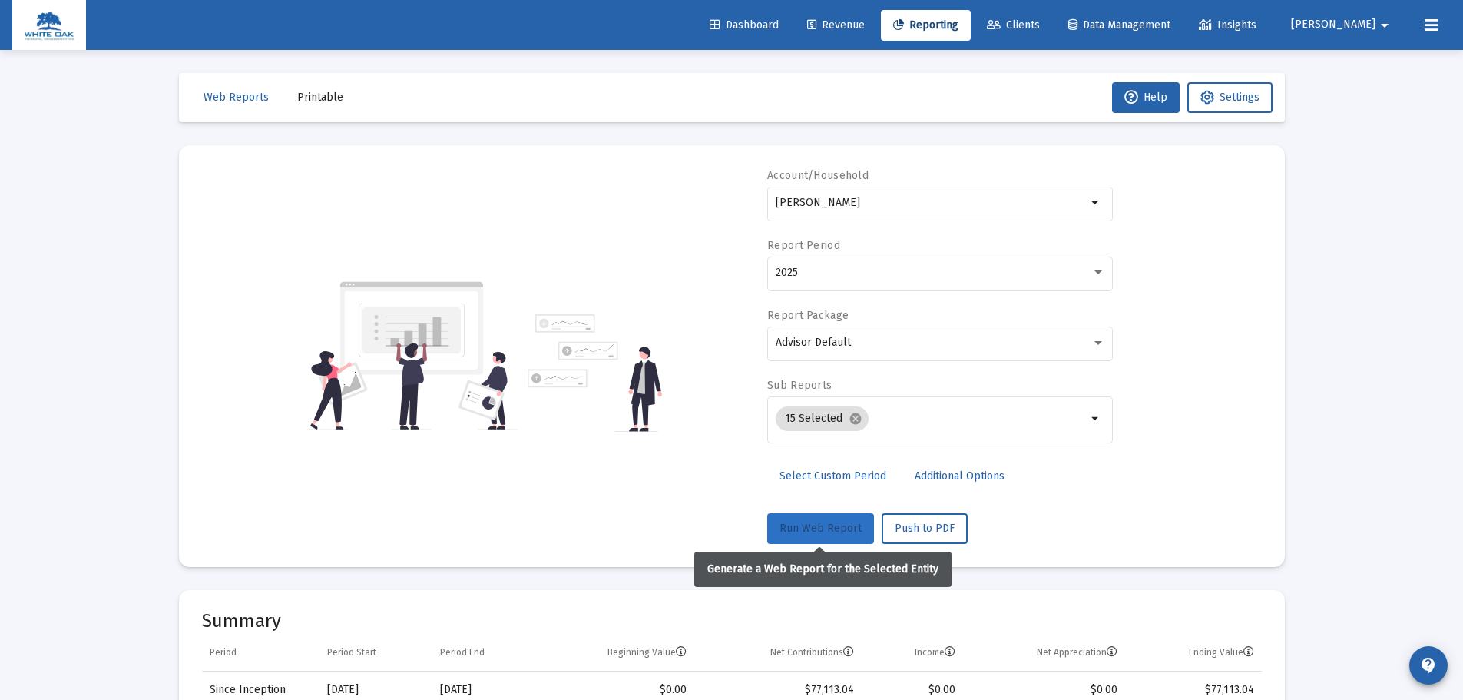
click at [830, 520] on button "Run Web Report" at bounding box center [820, 528] width 107 height 31
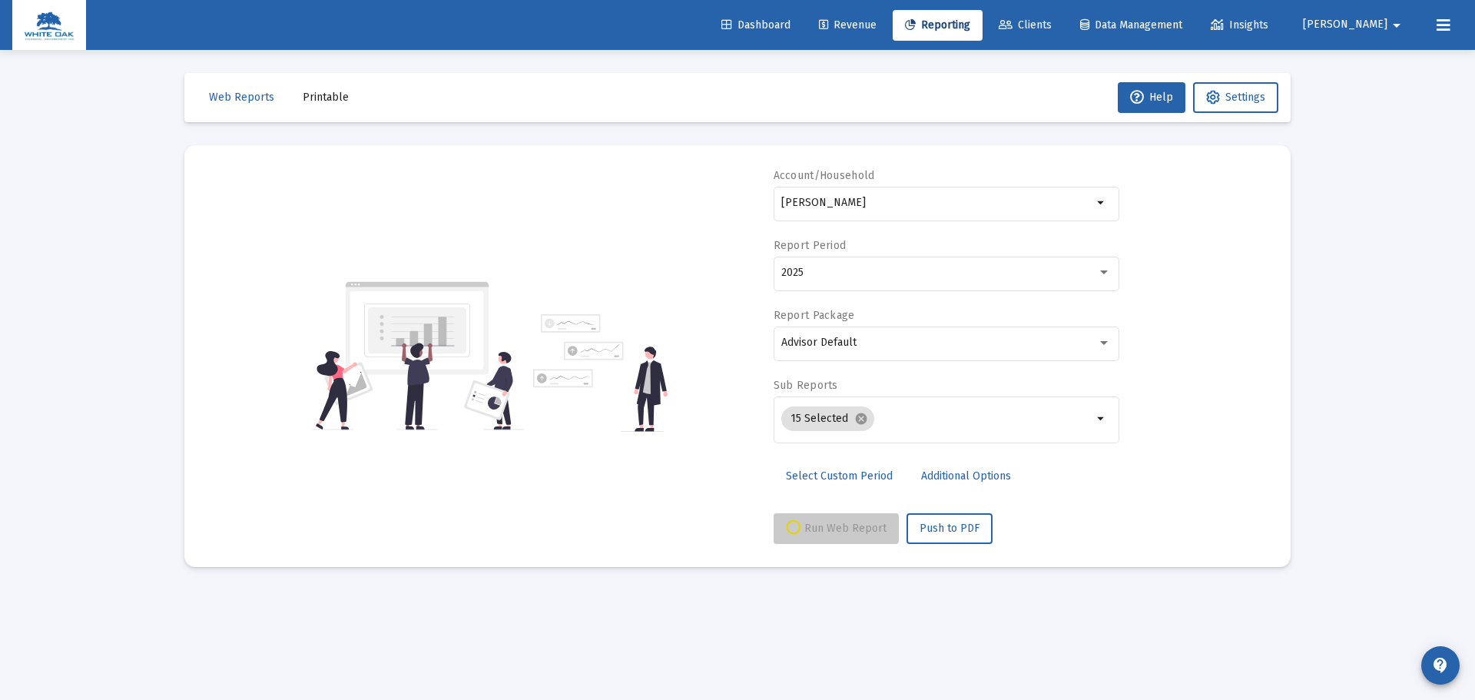
select select "View all"
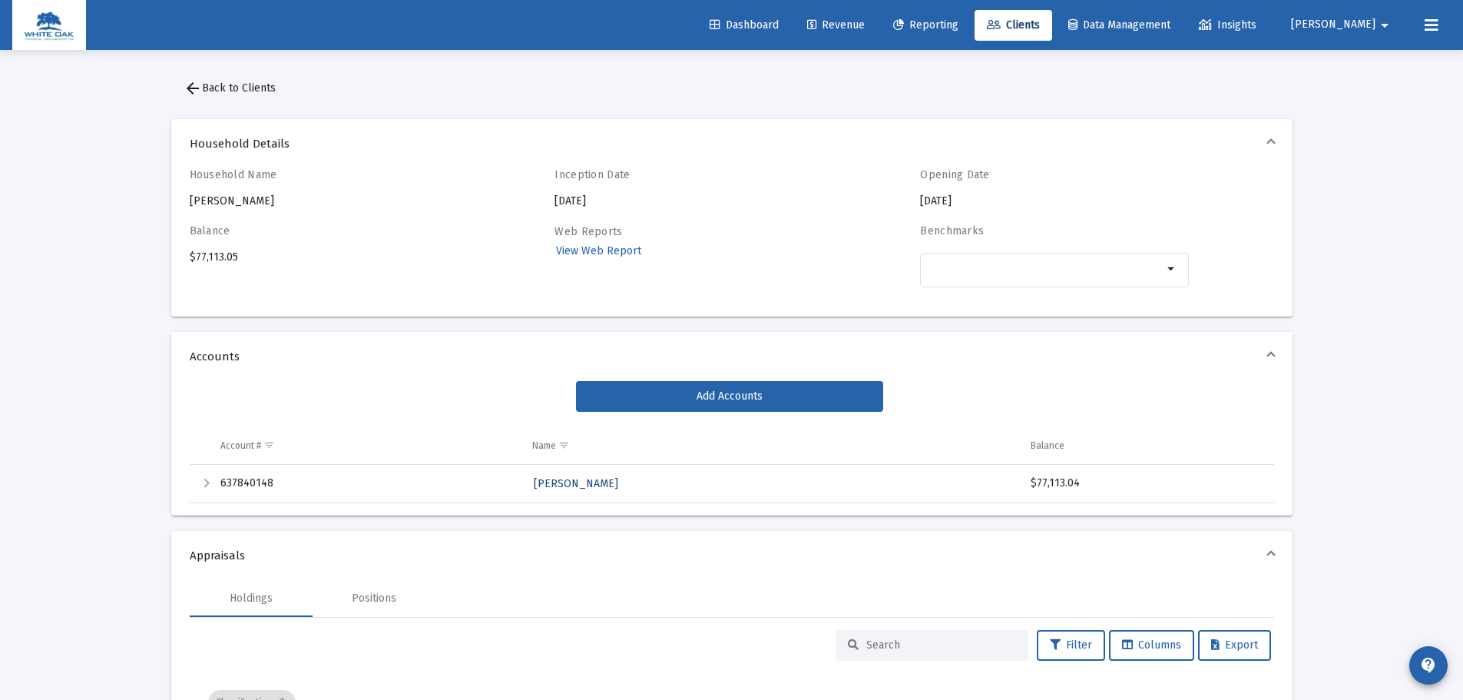
click at [554, 478] on span "[PERSON_NAME]" at bounding box center [576, 483] width 84 height 13
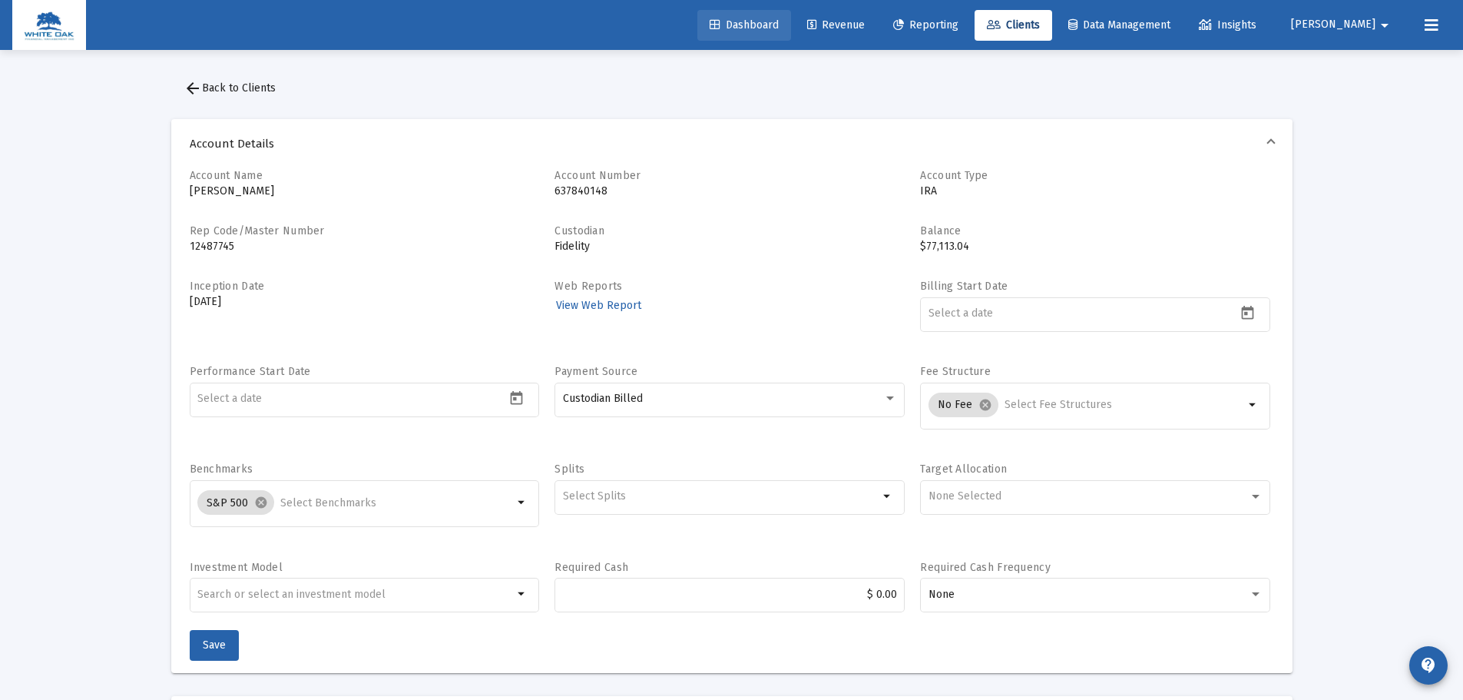
click at [790, 18] on link "Dashboard" at bounding box center [744, 25] width 94 height 31
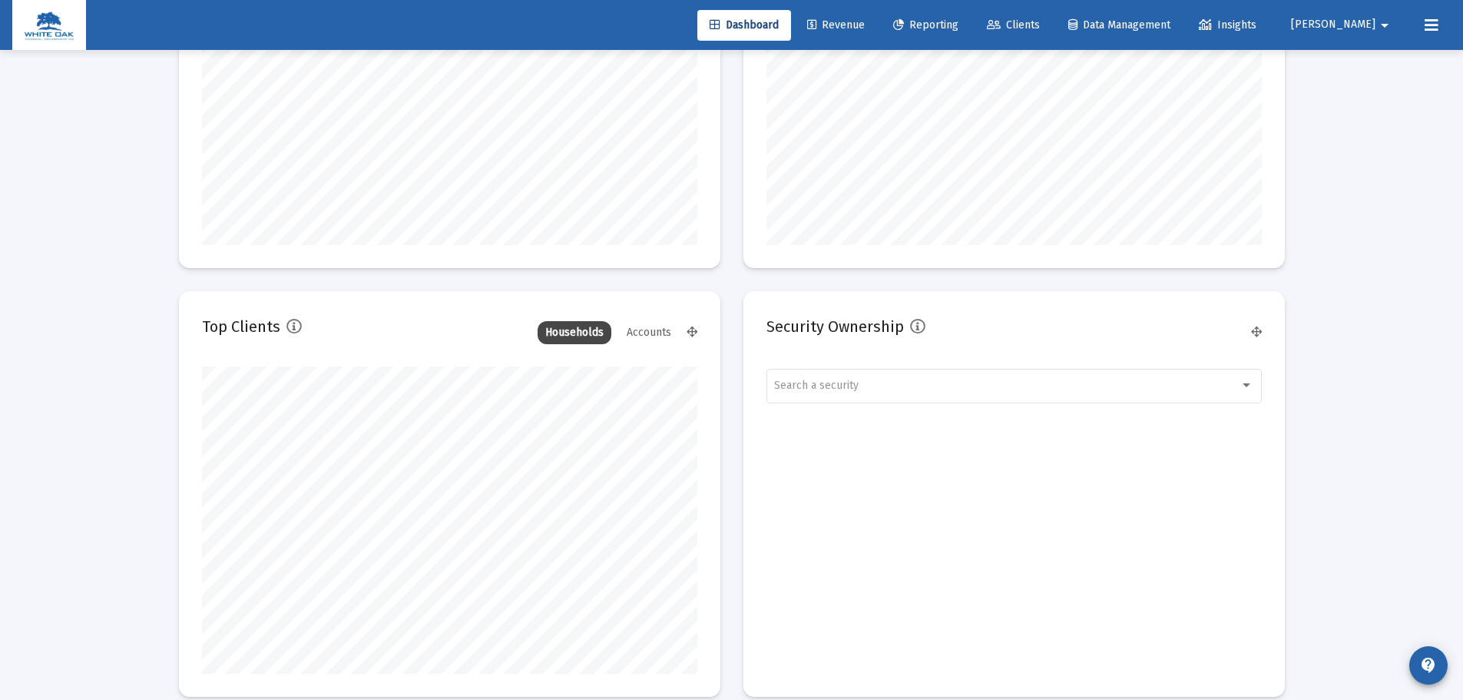
scroll to position [1613, 0]
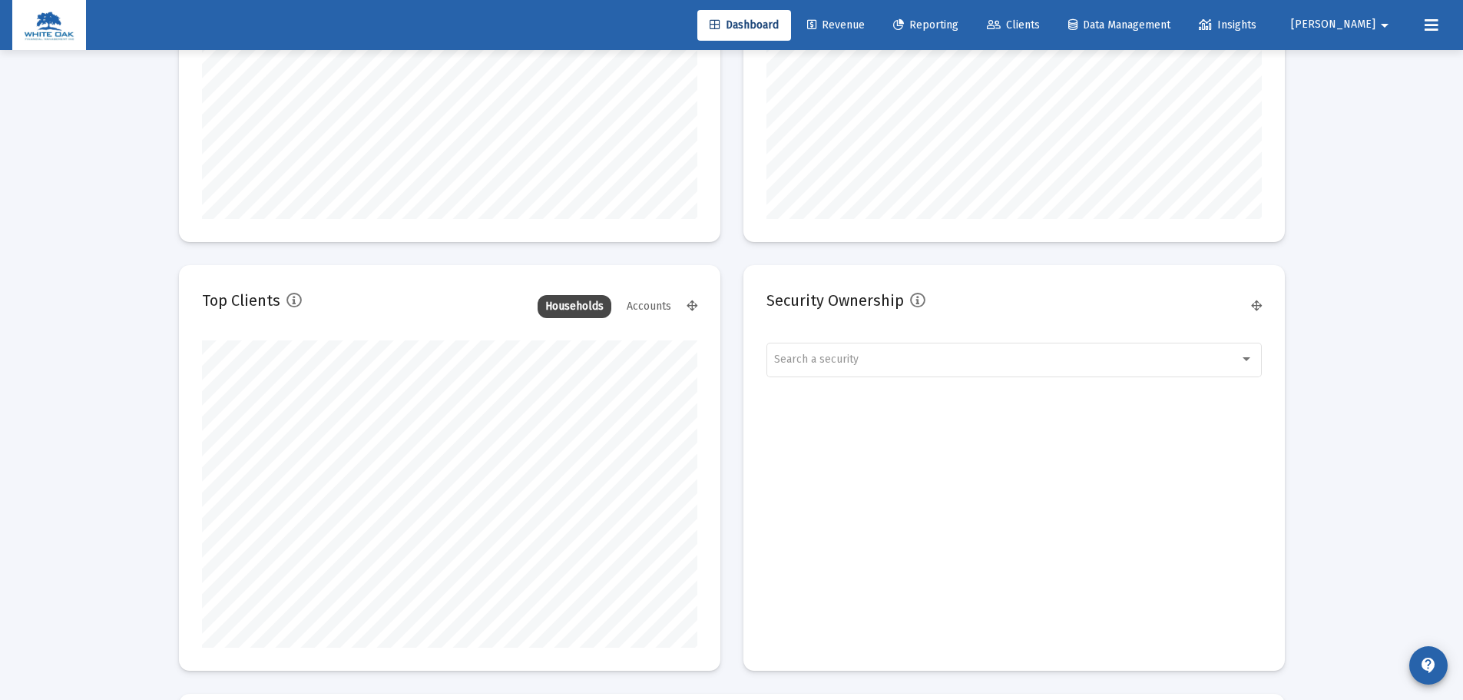
click at [672, 303] on div "Accounts" at bounding box center [649, 306] width 60 height 23
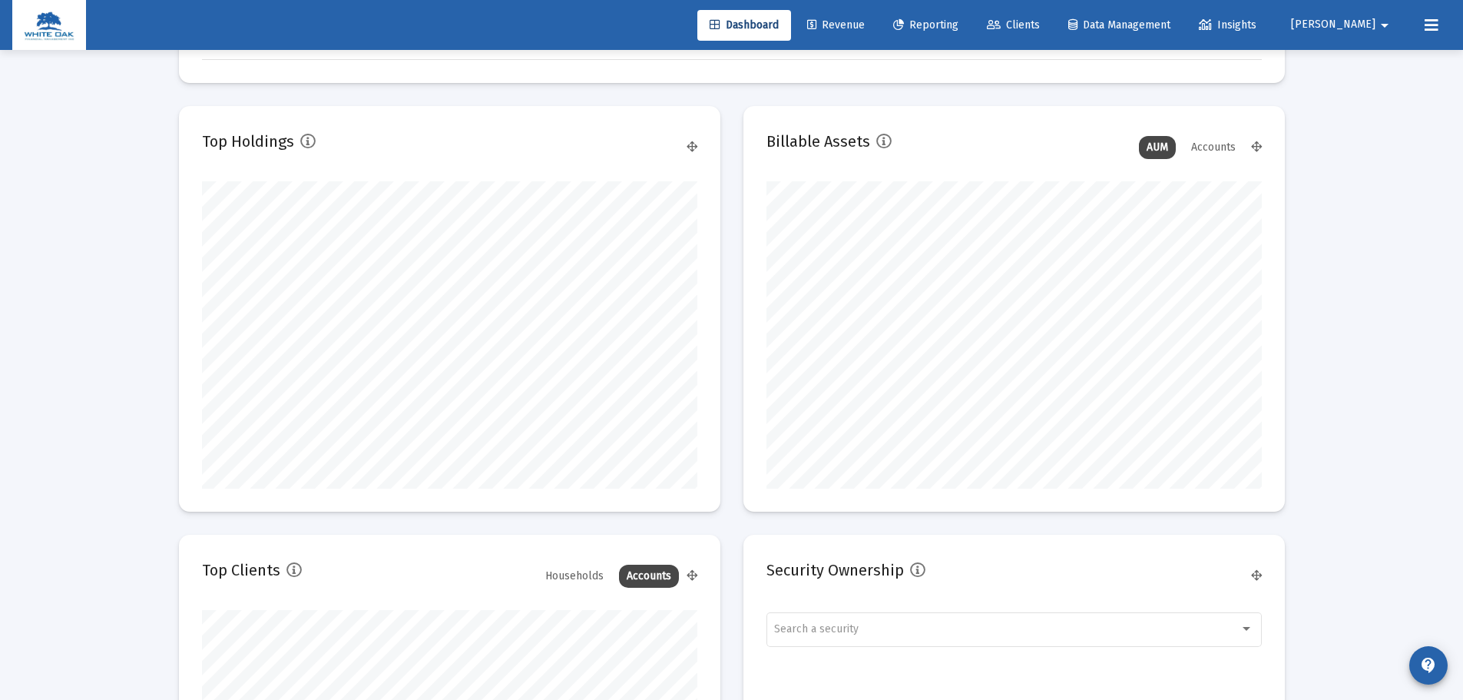
scroll to position [1306, 0]
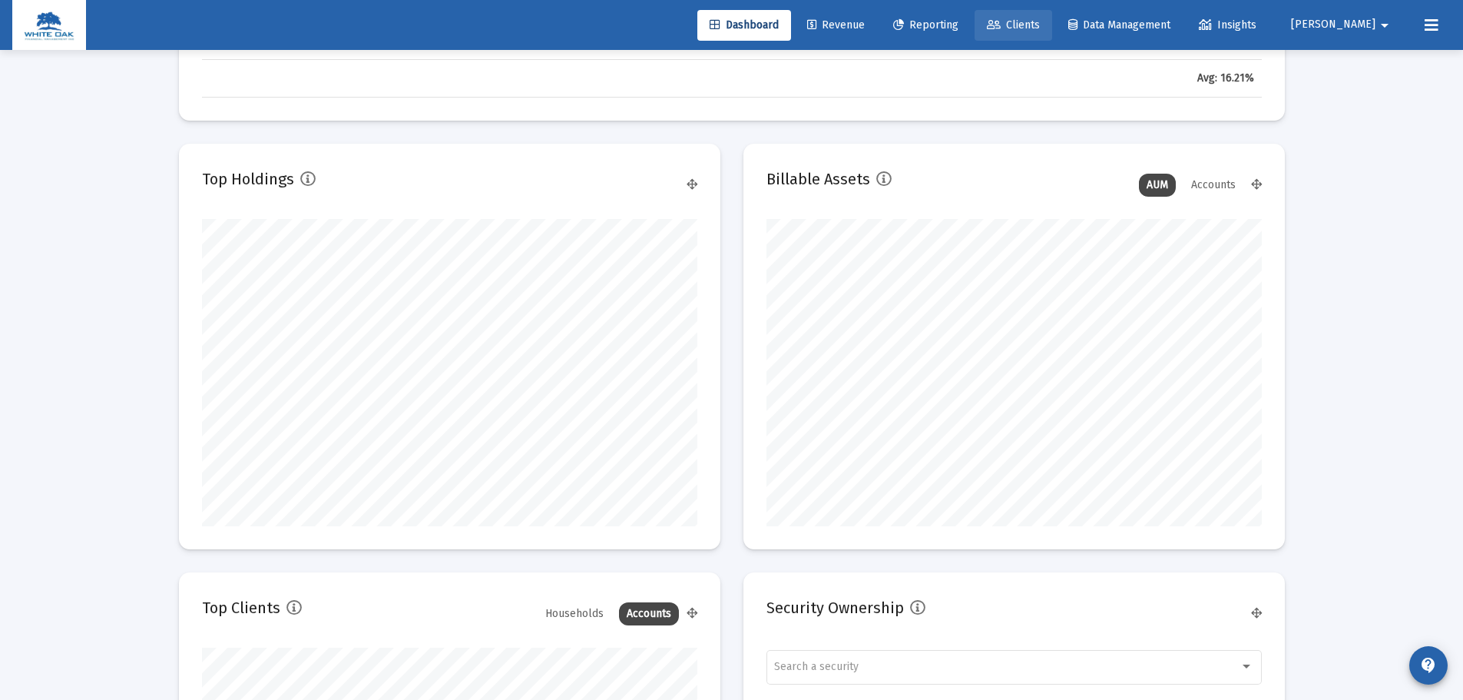
click at [1040, 28] on span "Clients" at bounding box center [1013, 24] width 53 height 13
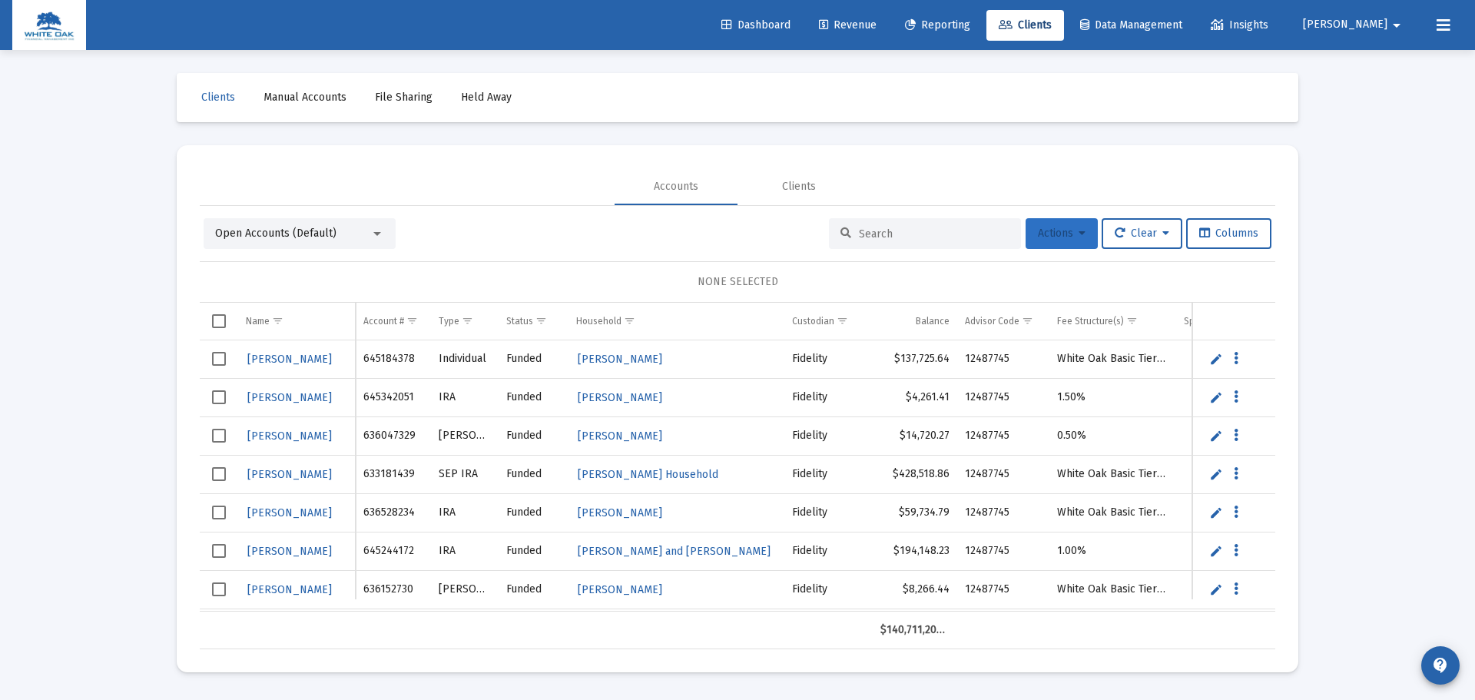
click at [1063, 225] on button "Actions" at bounding box center [1061, 233] width 72 height 31
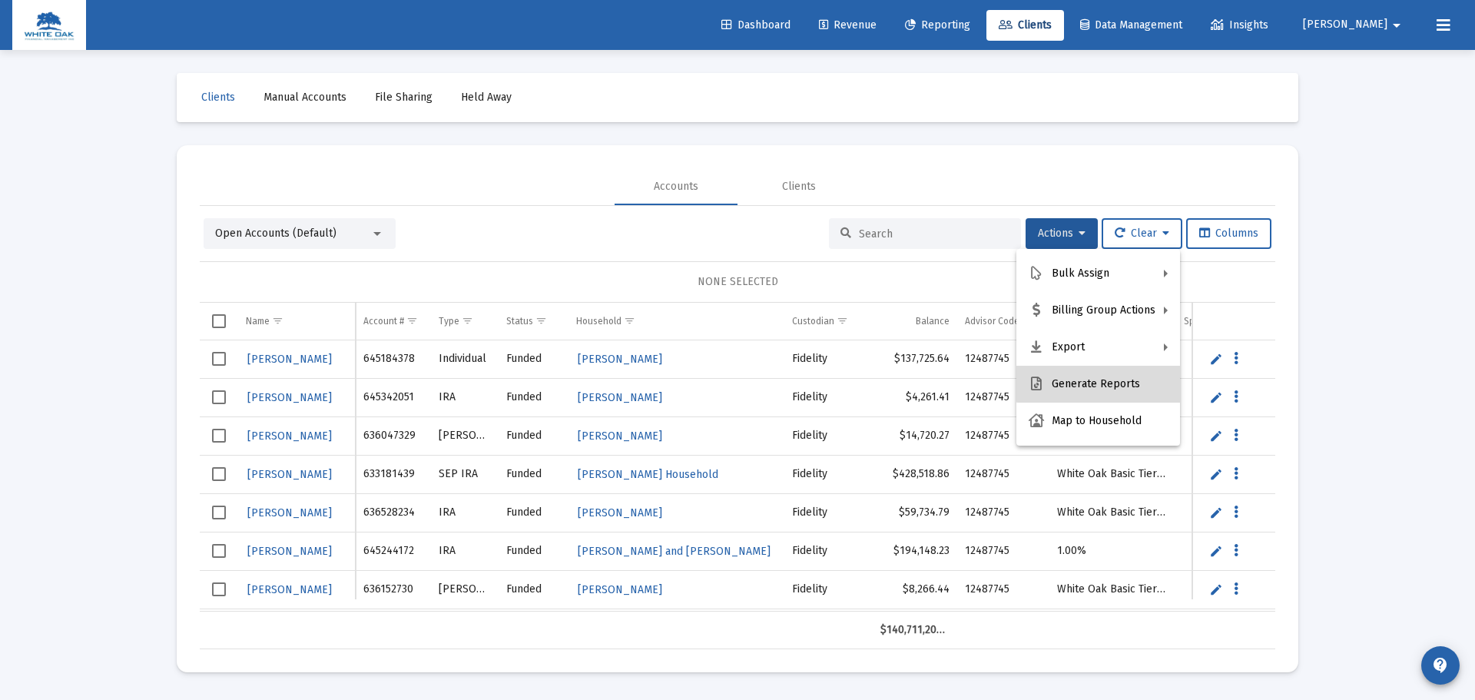
click at [1132, 378] on button "Generate Reports" at bounding box center [1098, 384] width 164 height 37
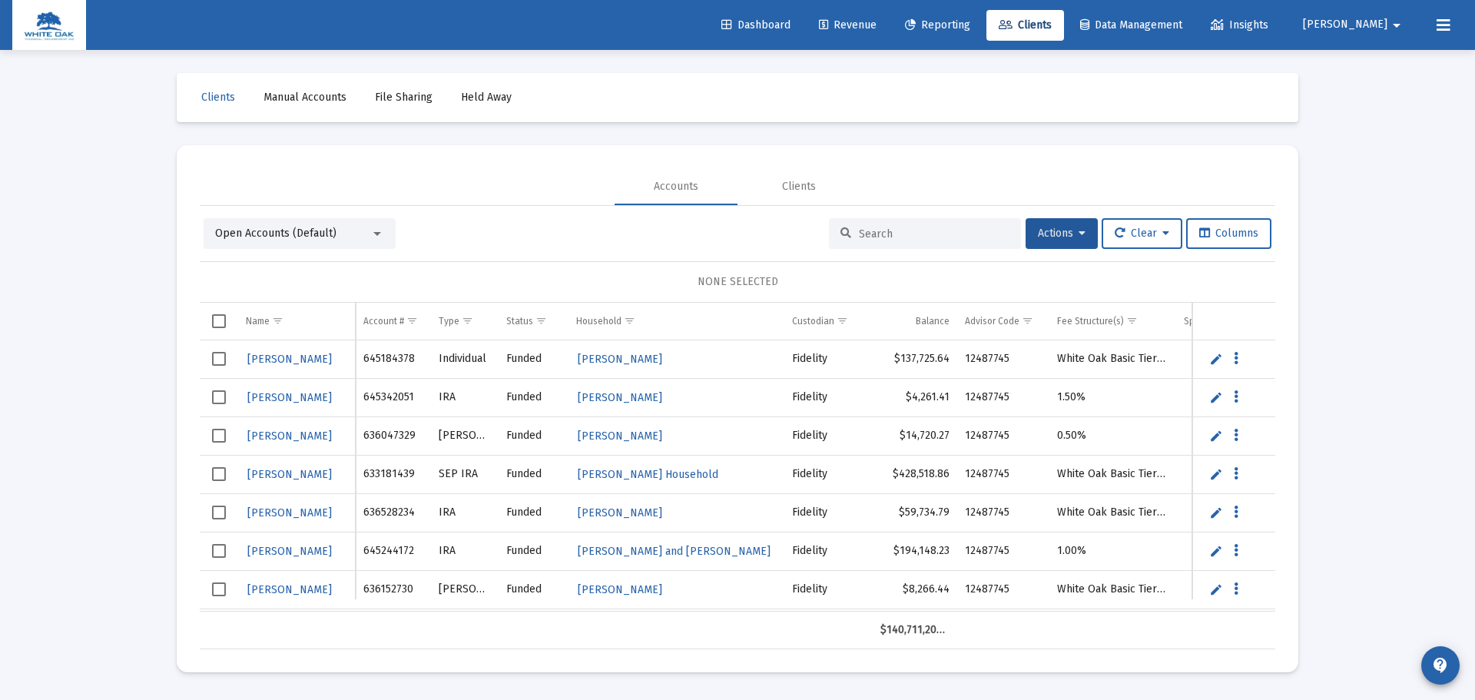
click at [884, 234] on input at bounding box center [934, 233] width 151 height 13
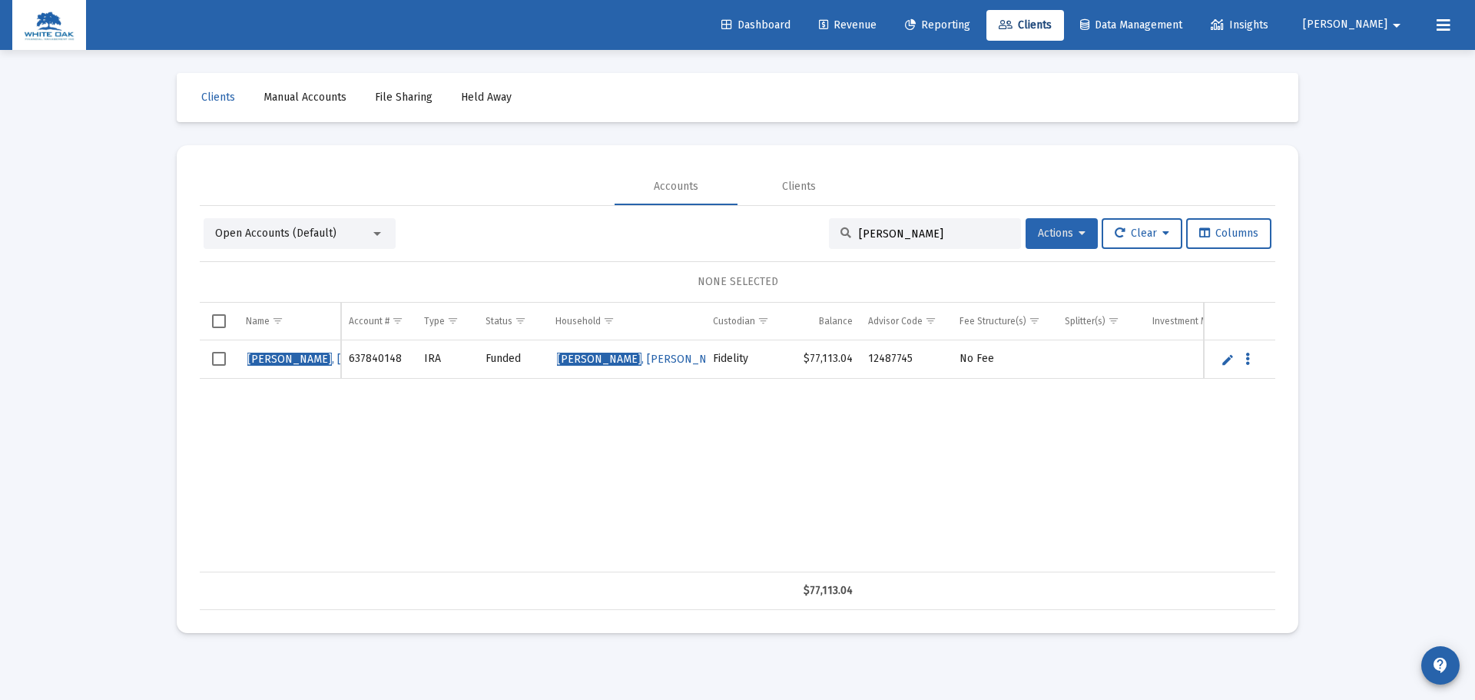
type input "[PERSON_NAME]"
click at [1084, 235] on button "Actions" at bounding box center [1061, 233] width 72 height 31
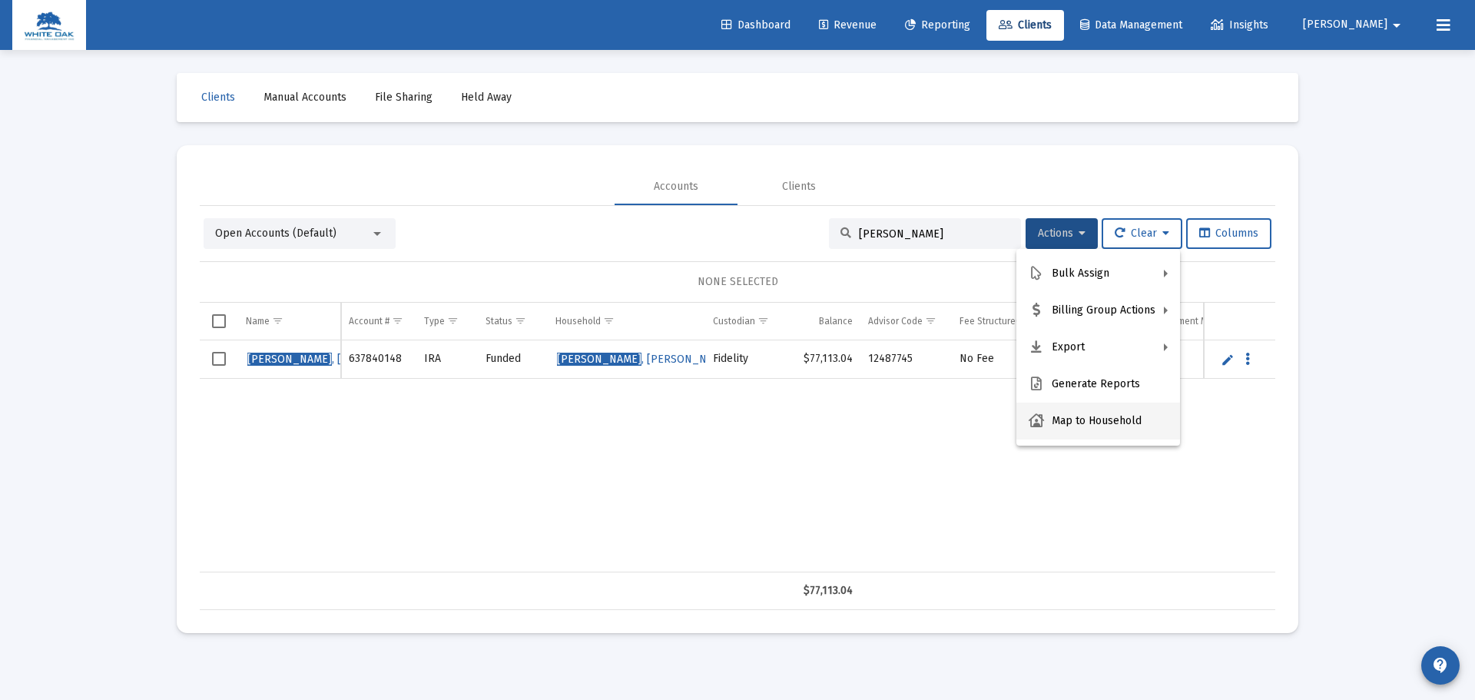
click at [1094, 412] on button "Map to Household" at bounding box center [1098, 420] width 164 height 37
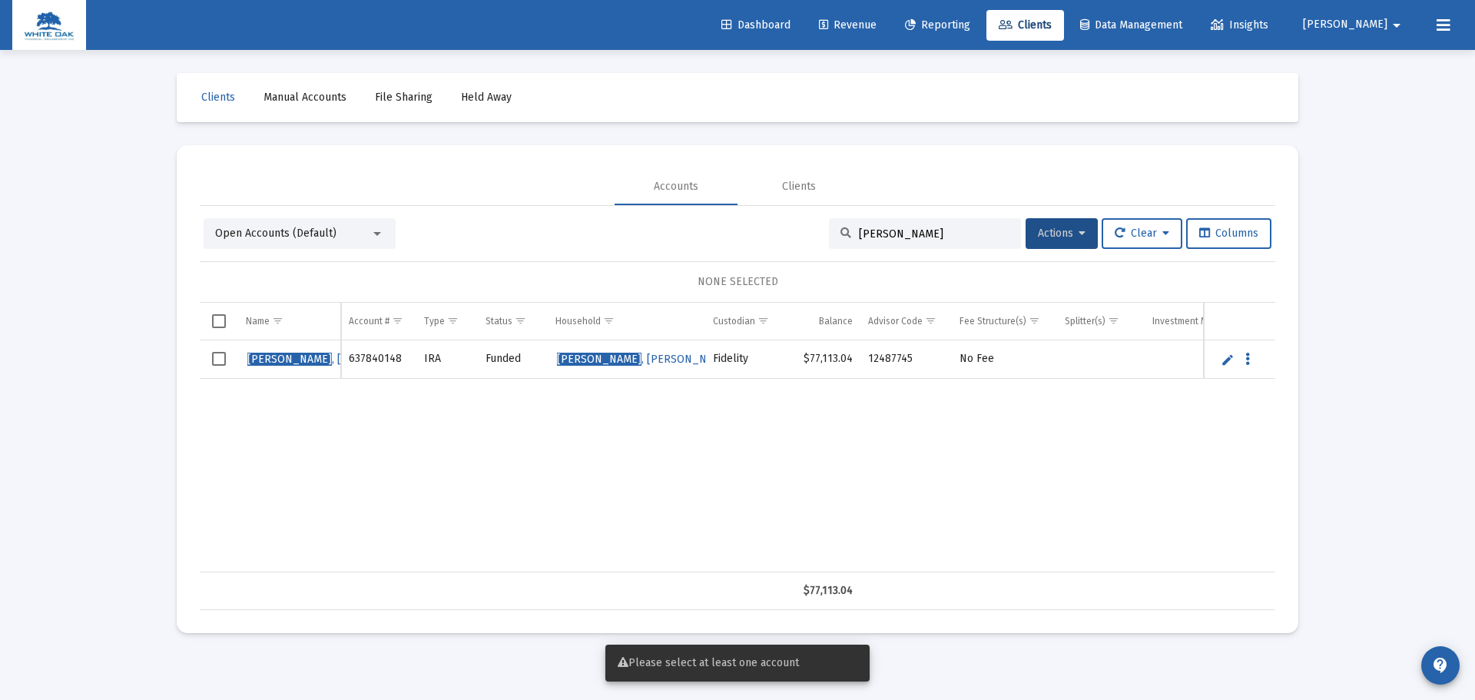
click at [217, 361] on span "Select row" at bounding box center [219, 359] width 14 height 14
click at [1081, 234] on button "Actions" at bounding box center [1061, 233] width 72 height 31
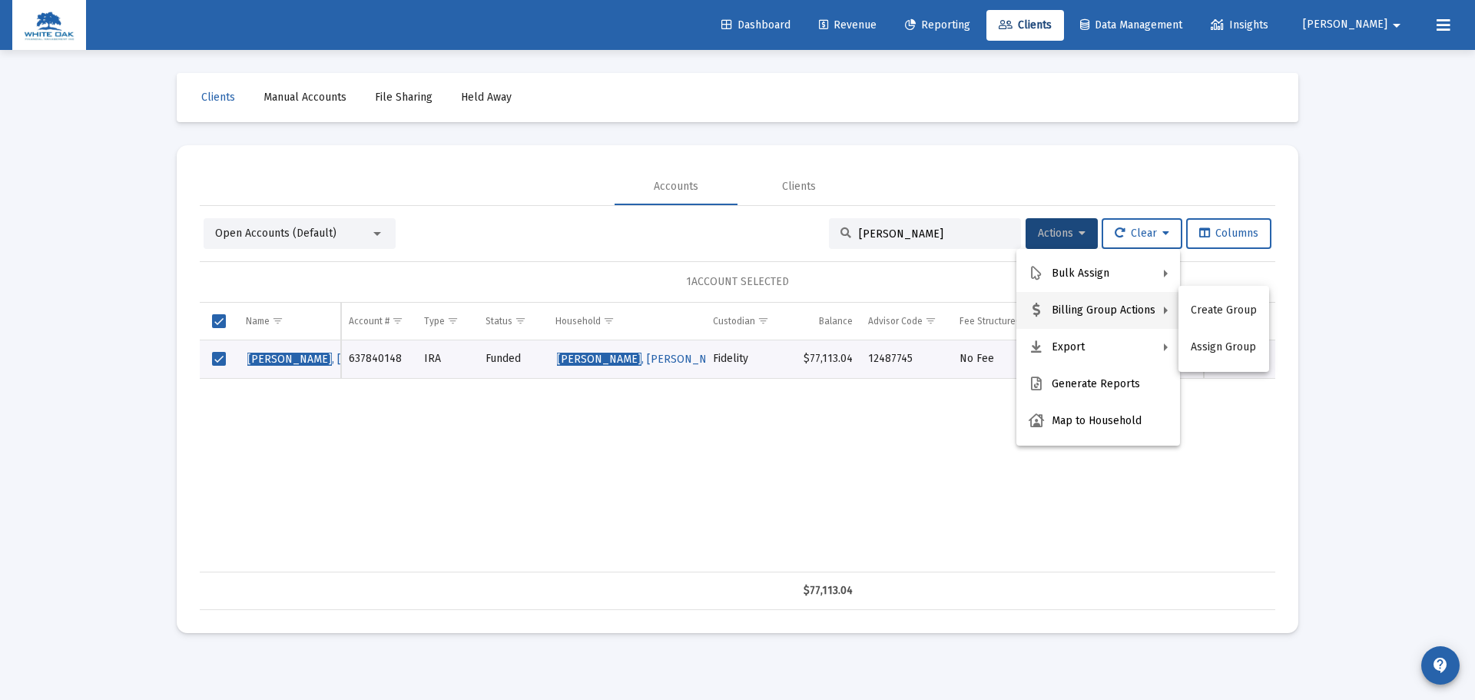
click at [1322, 376] on div at bounding box center [737, 350] width 1475 height 700
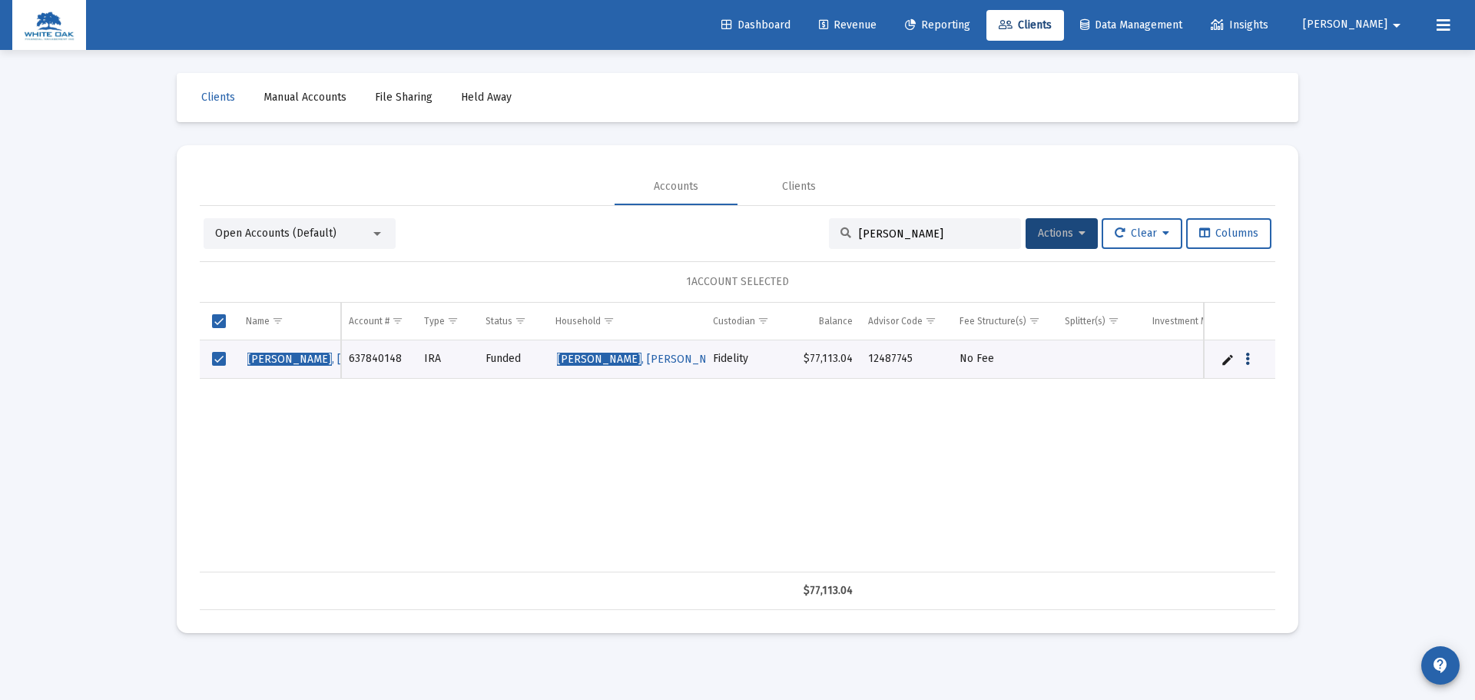
click at [1243, 355] on button "Data grid" at bounding box center [1247, 359] width 14 height 14
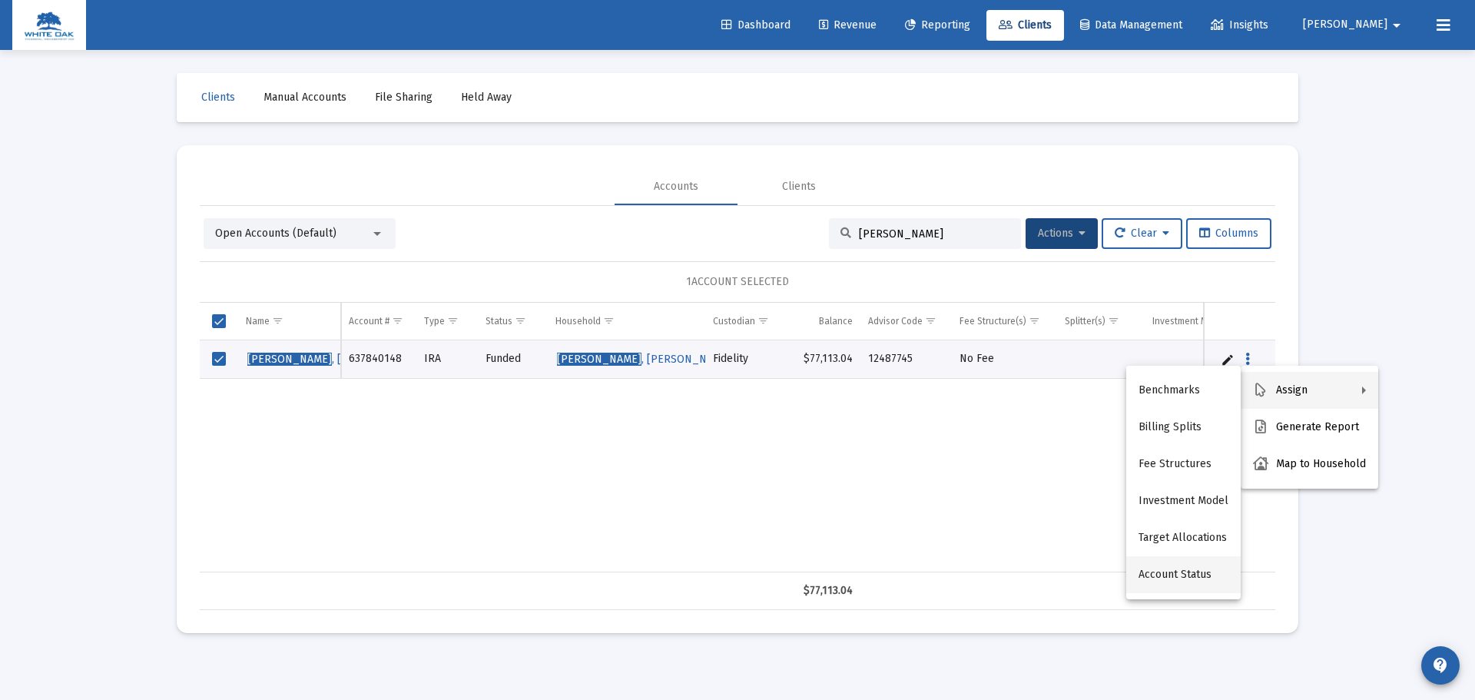
click at [1163, 576] on button "Account Status" at bounding box center [1183, 574] width 114 height 37
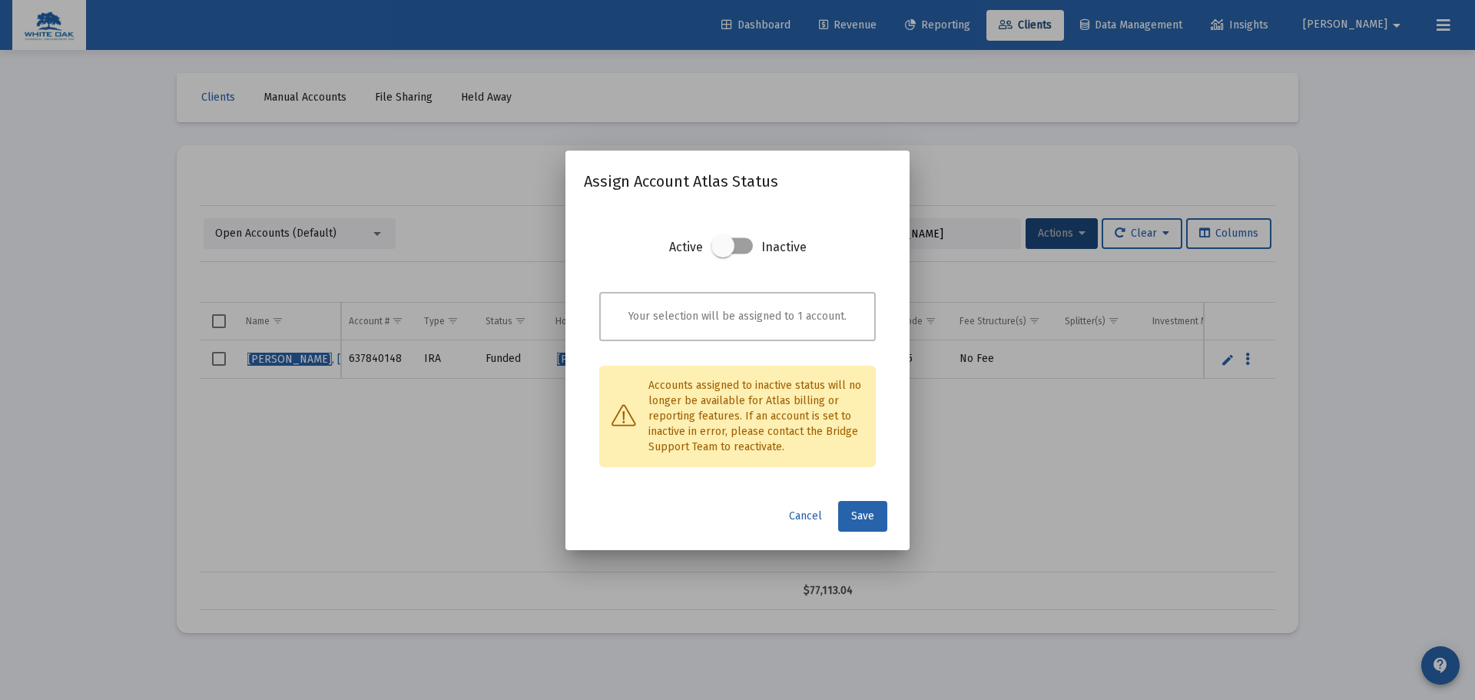
click at [800, 531] on mat-dialog-container "Assign Account Atlas Status Active Inactive Your selection will be assigned to …" at bounding box center [737, 350] width 344 height 399
click at [810, 518] on span "Cancel" at bounding box center [805, 515] width 33 height 13
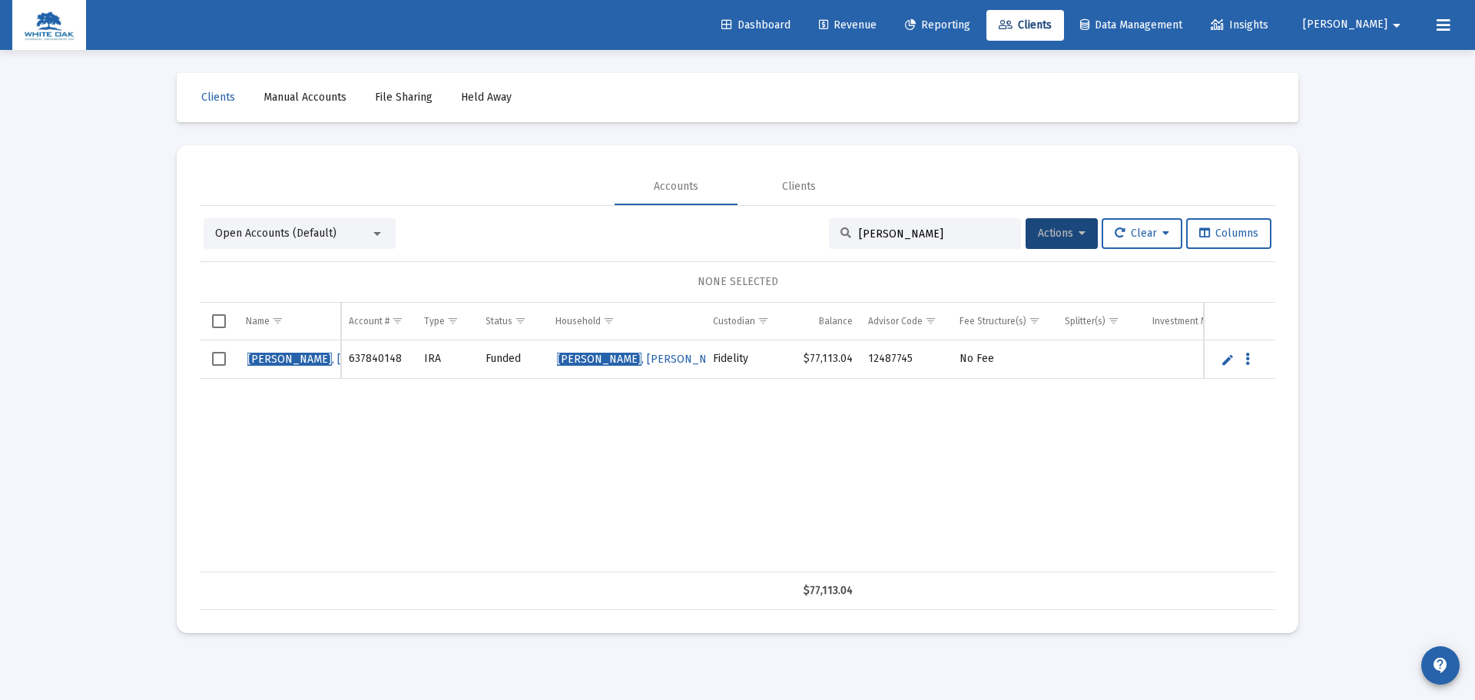
click at [1384, 24] on span "[PERSON_NAME]" at bounding box center [1345, 24] width 84 height 13
click at [1393, 59] on span "Settings" at bounding box center [1386, 65] width 45 height 37
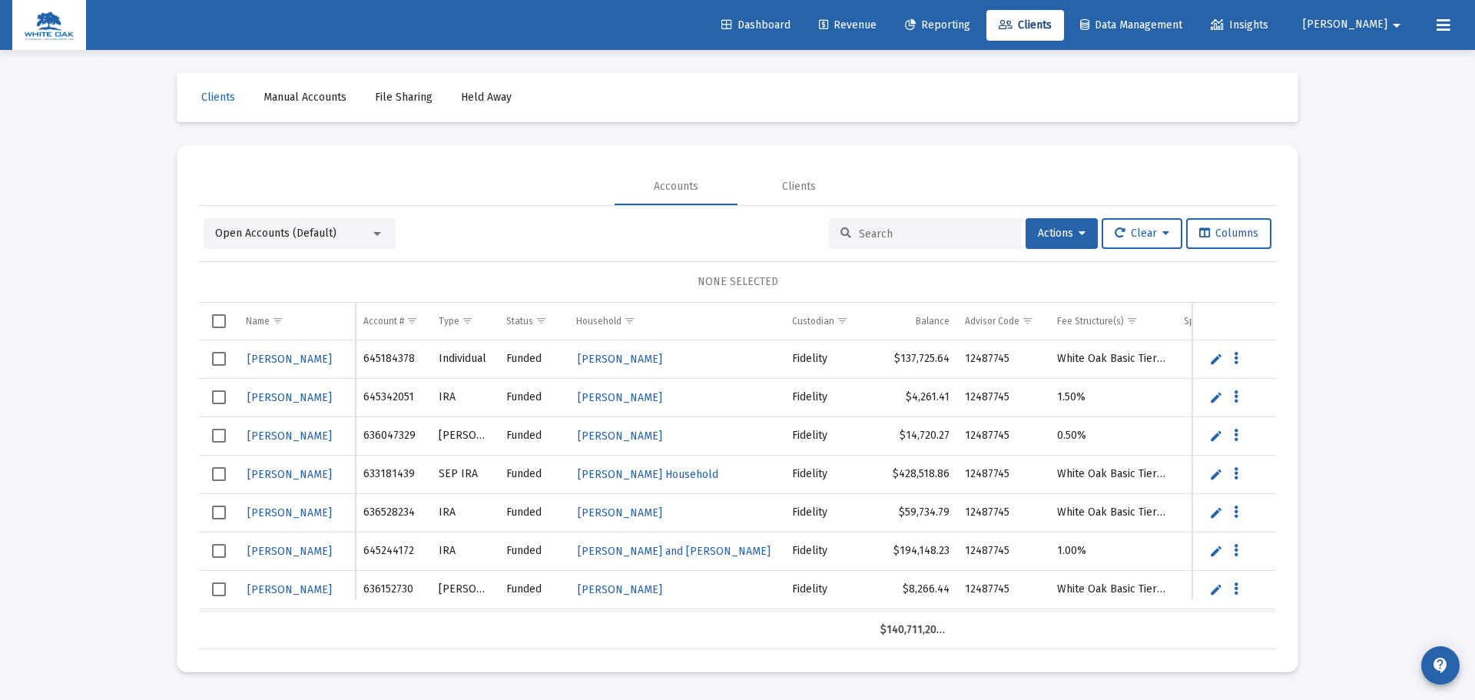
click at [995, 220] on div at bounding box center [925, 233] width 192 height 31
click at [985, 236] on input at bounding box center [934, 233] width 151 height 13
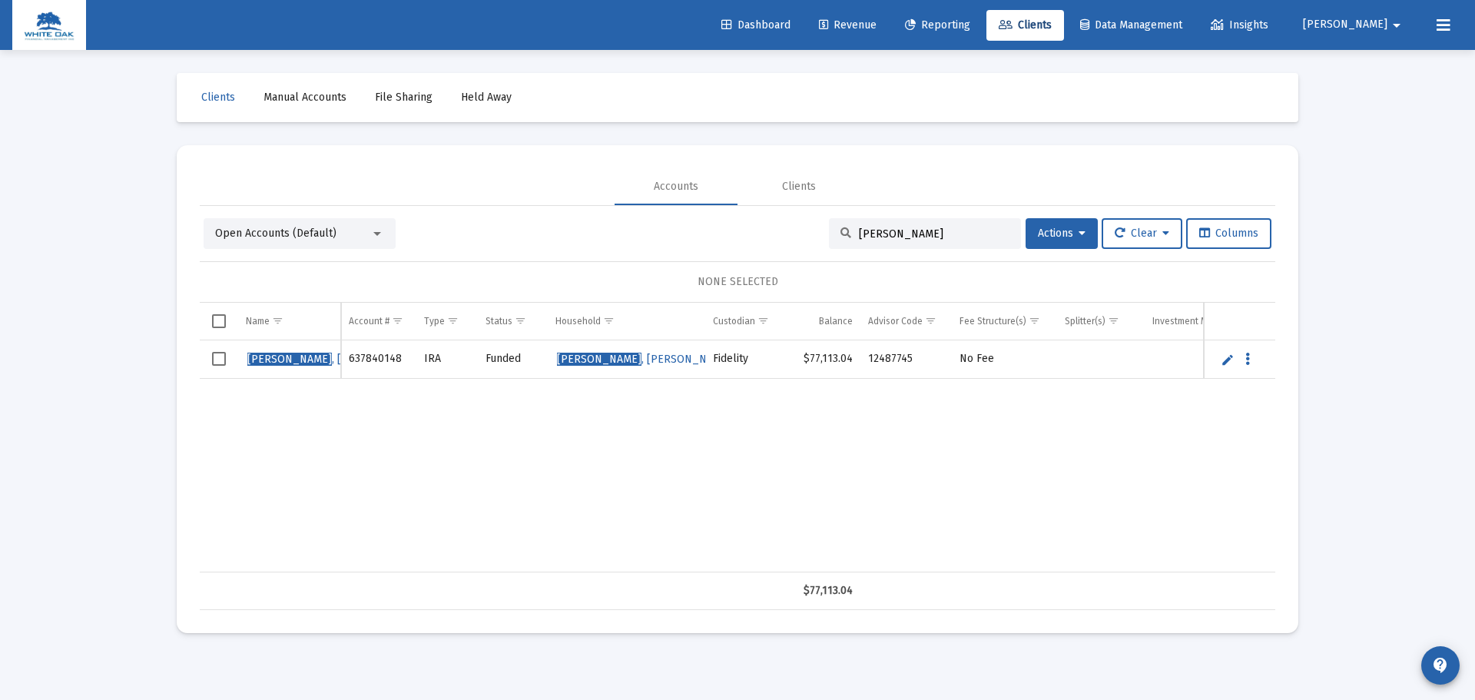
type input "[PERSON_NAME]"
click at [1246, 367] on icon "Data grid" at bounding box center [1247, 359] width 5 height 18
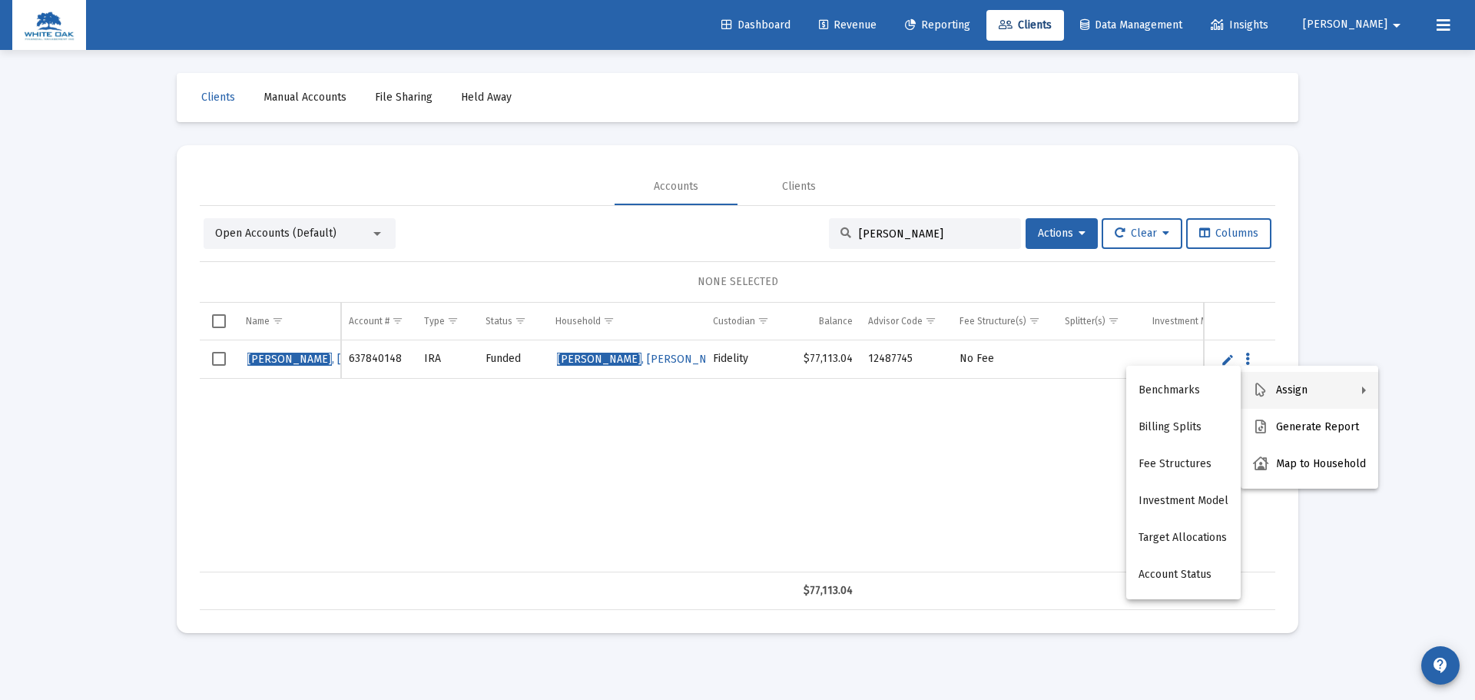
click at [1228, 357] on div at bounding box center [737, 350] width 1475 height 700
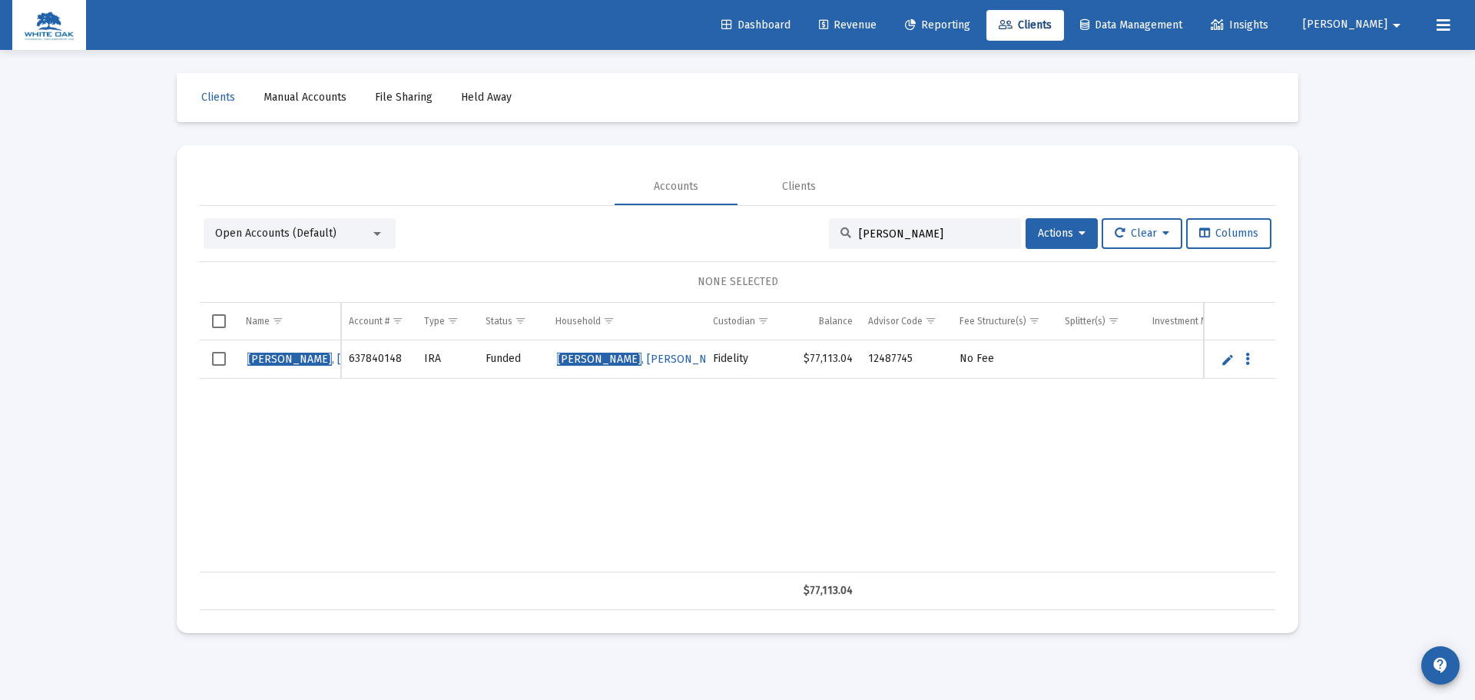
click at [1228, 357] on link "Edit" at bounding box center [1227, 360] width 14 height 14
click at [1267, 362] on div "Data grid" at bounding box center [1261, 365] width 19 height 13
click at [1260, 363] on icon "Data grid" at bounding box center [1260, 366] width 5 height 18
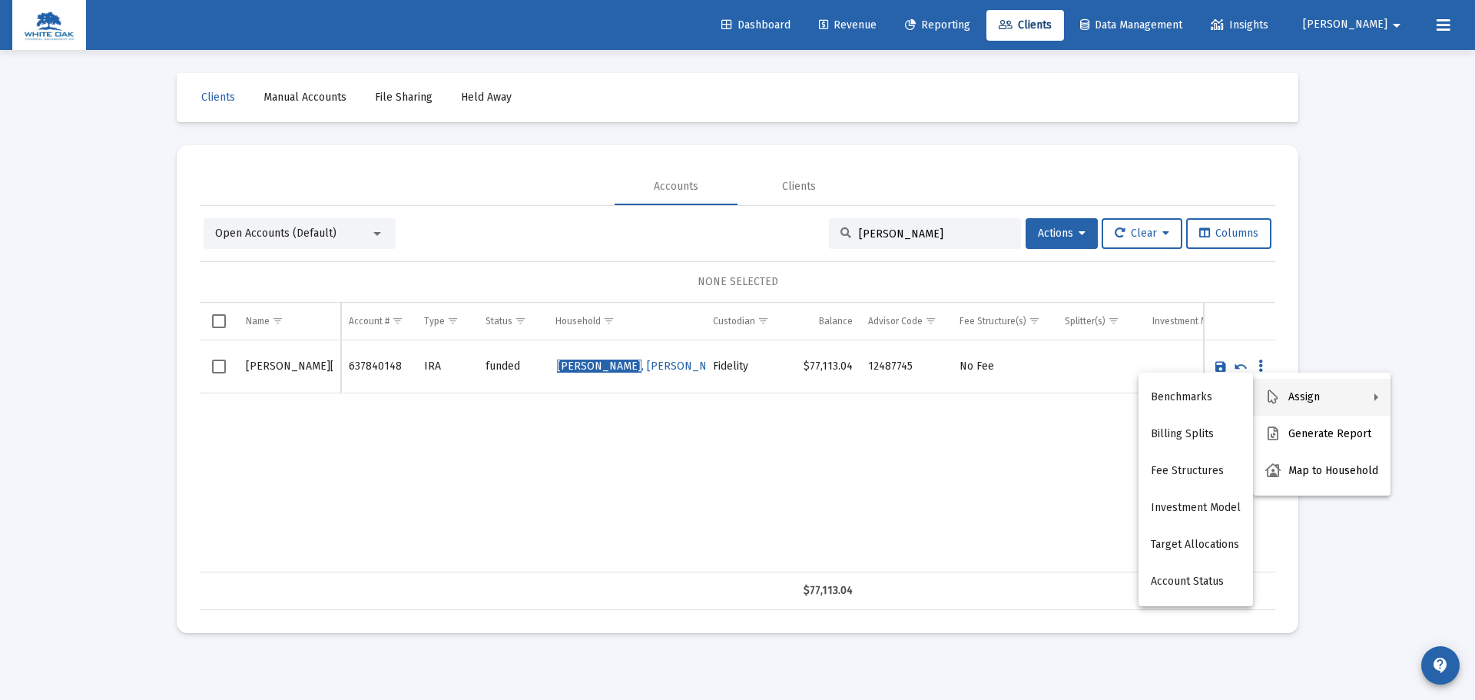
click at [1329, 349] on div at bounding box center [737, 350] width 1475 height 700
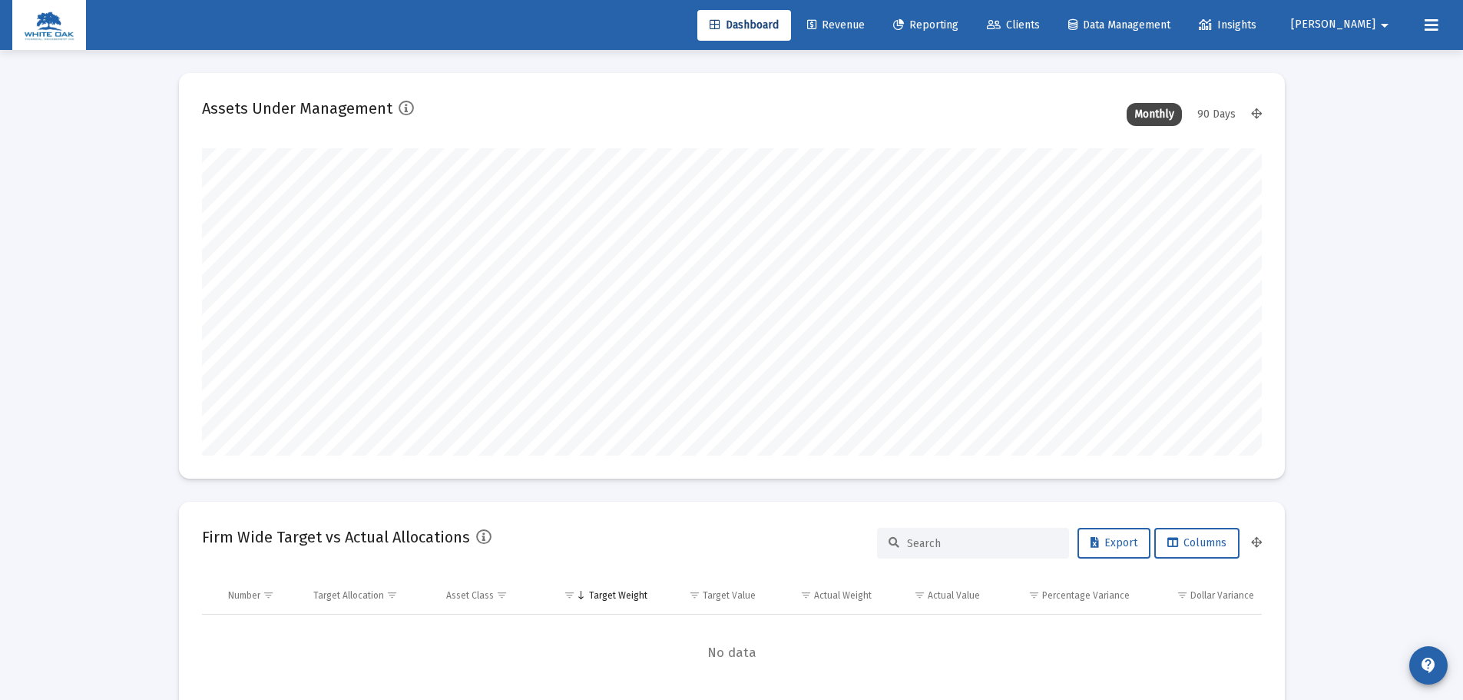
scroll to position [307, 495]
click at [1052, 18] on link "Clients" at bounding box center [1014, 25] width 78 height 31
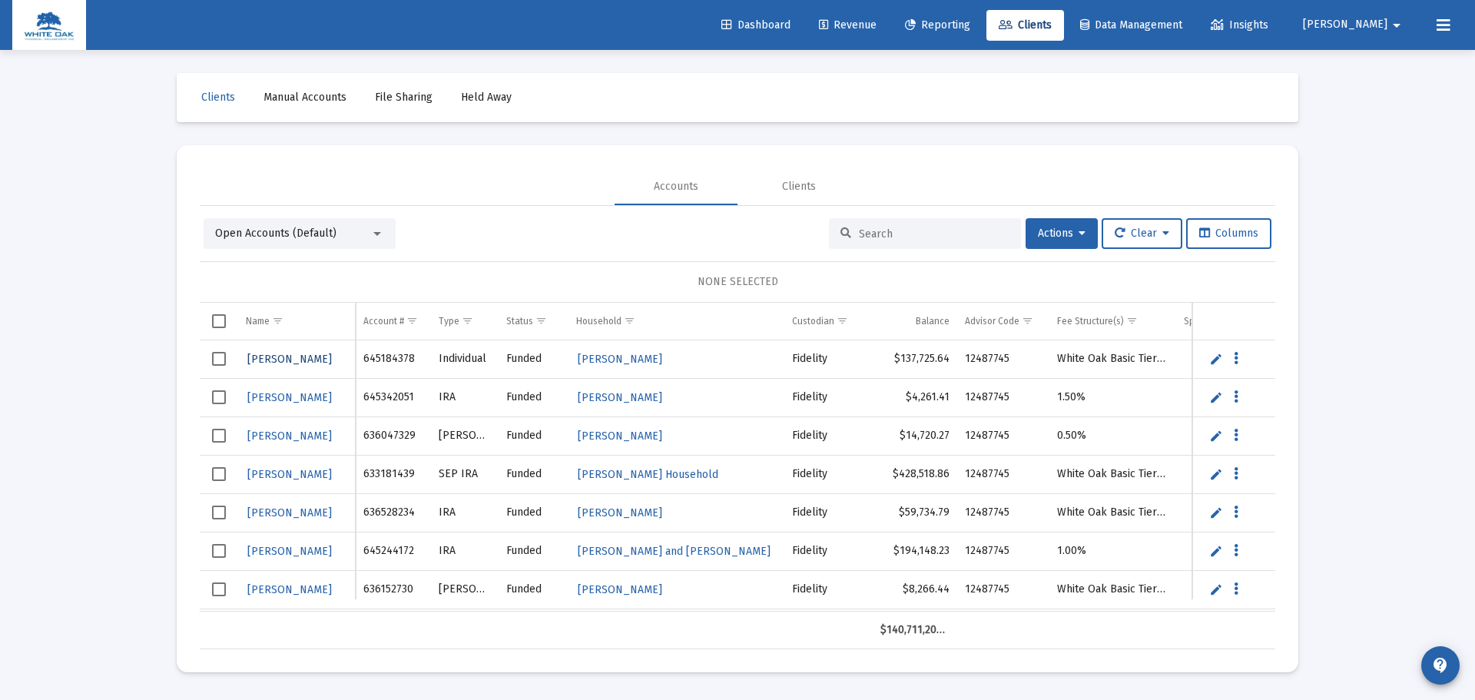
click at [269, 353] on span "[PERSON_NAME]" at bounding box center [289, 359] width 84 height 13
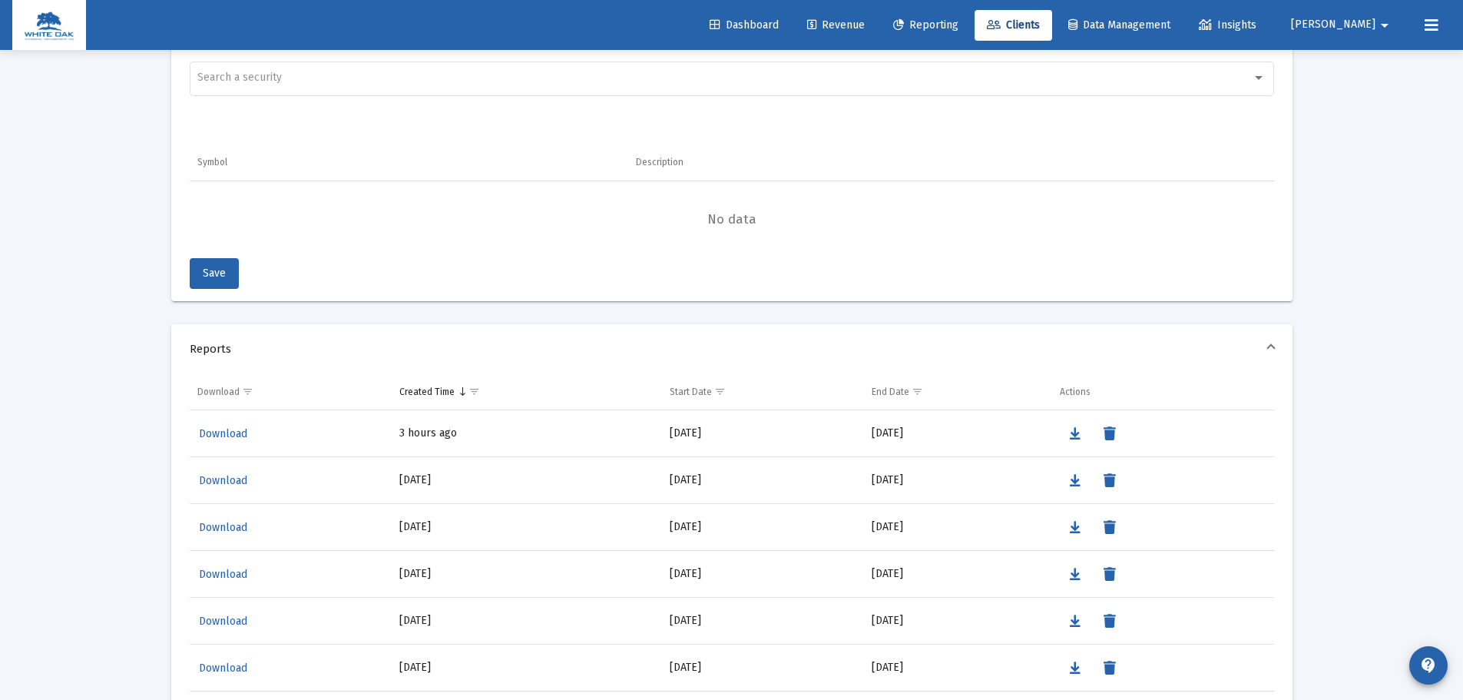
scroll to position [1459, 0]
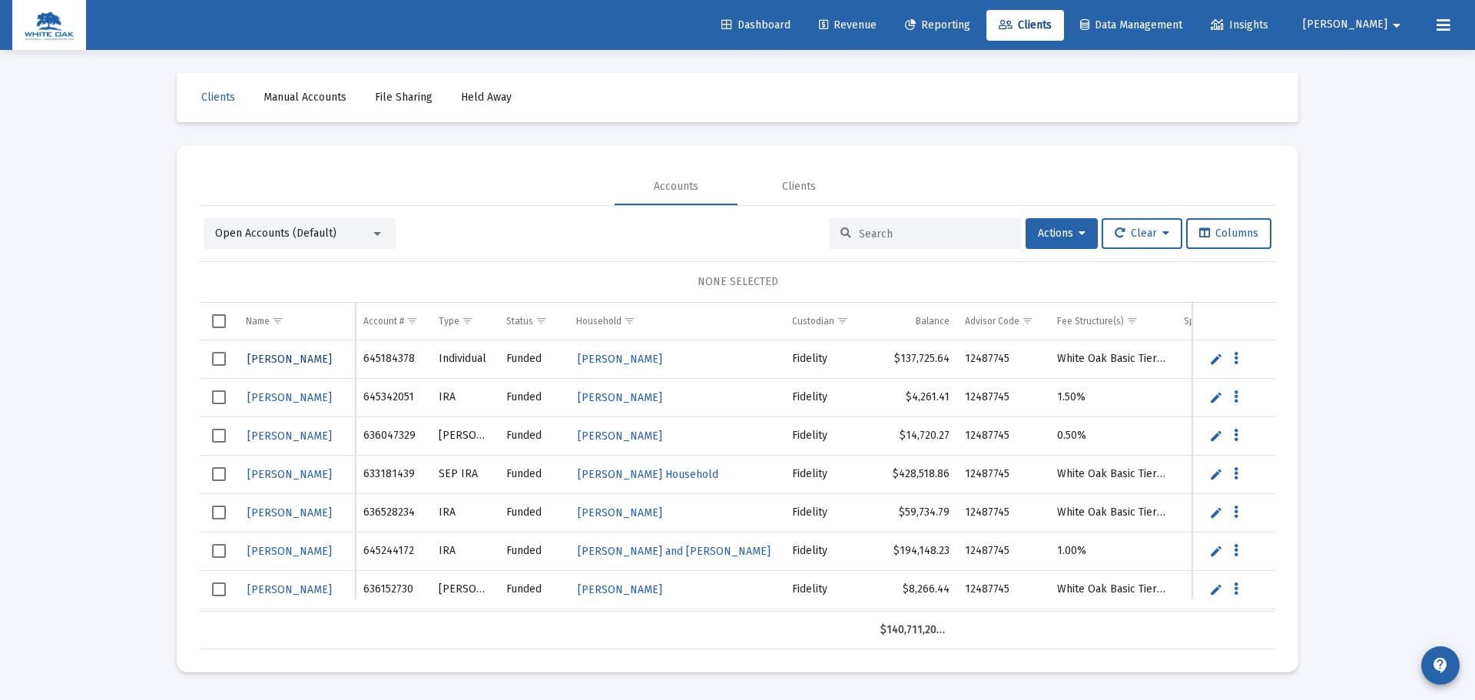
click at [273, 360] on span "[PERSON_NAME]" at bounding box center [289, 359] width 84 height 13
click at [597, 360] on span "[PERSON_NAME]" at bounding box center [620, 359] width 84 height 13
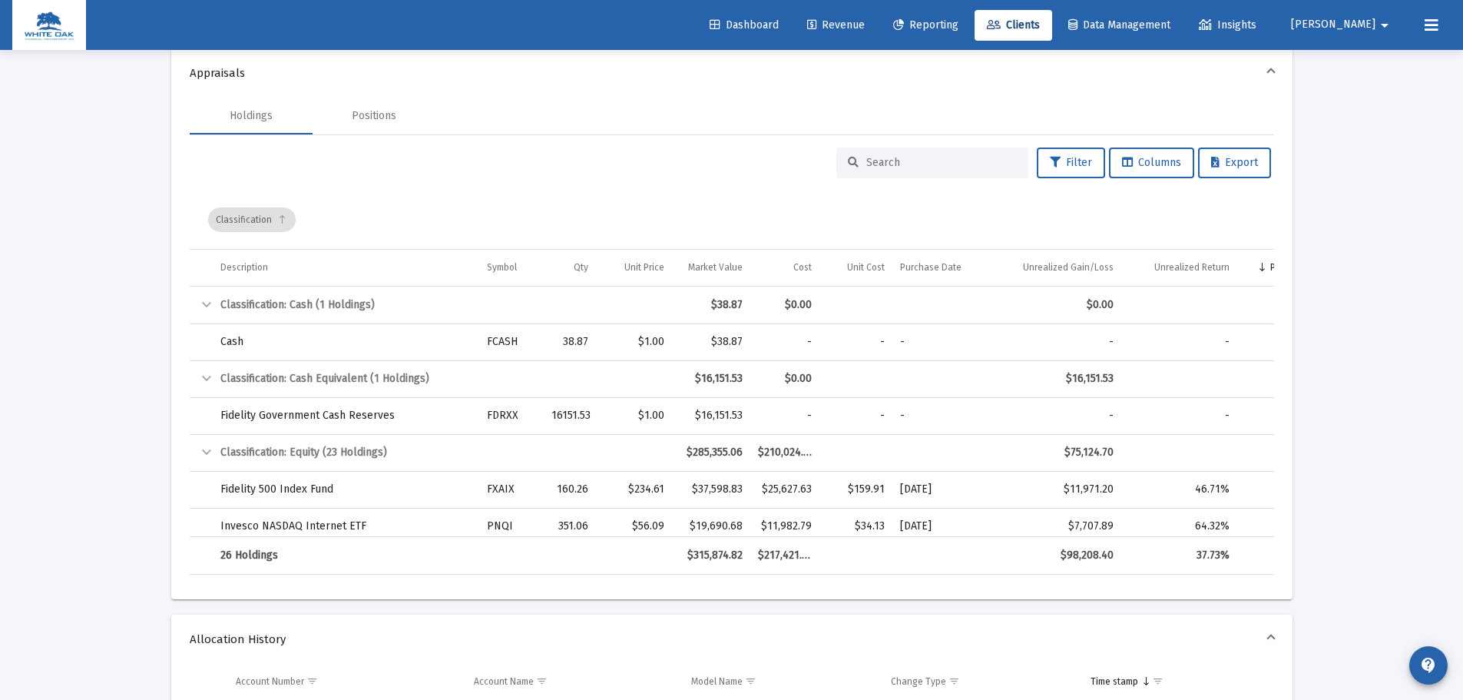
scroll to position [522, 0]
